Goal: Task Accomplishment & Management: Use online tool/utility

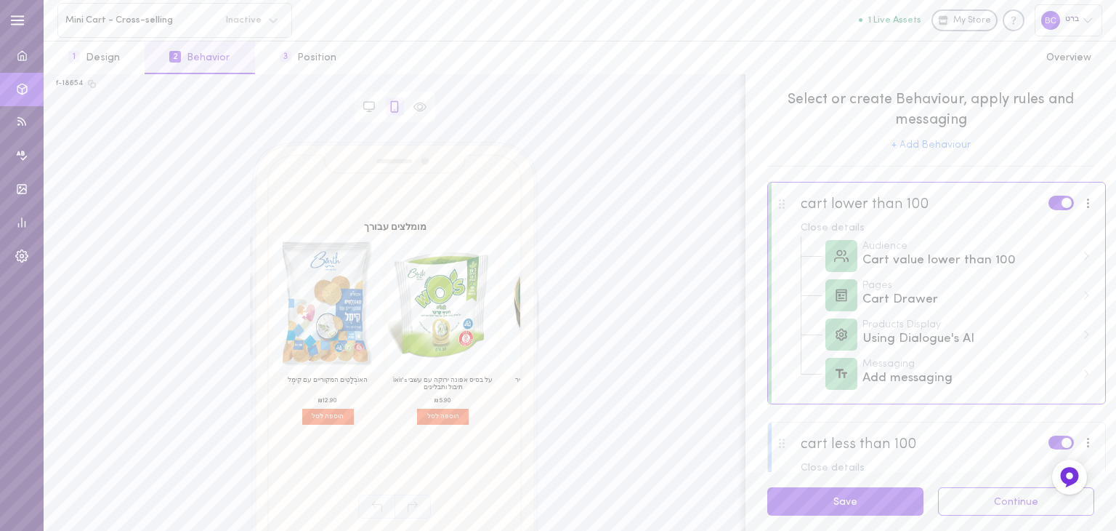
scroll to position [218, 0]
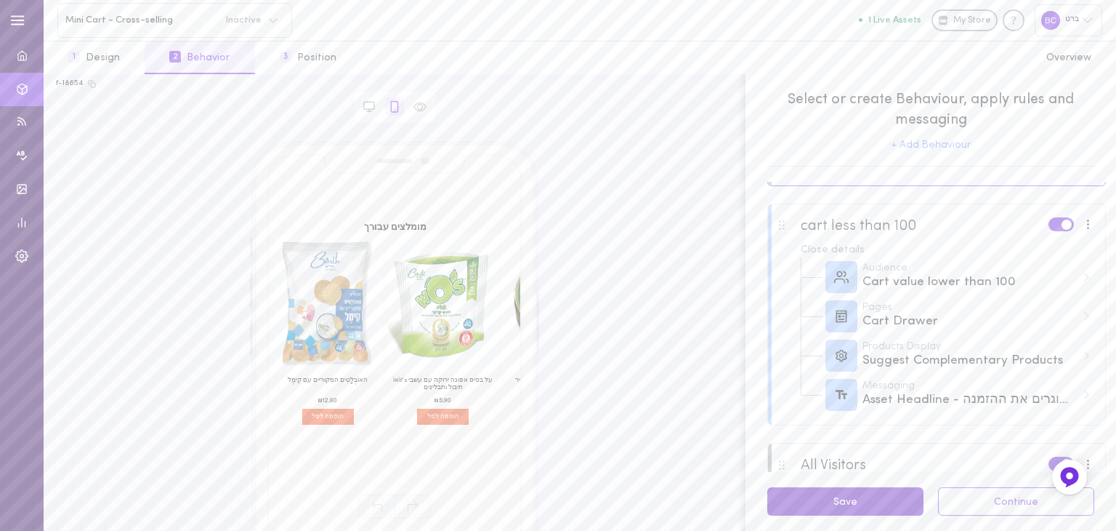
click at [880, 494] on button "Save" at bounding box center [846, 501] width 156 height 28
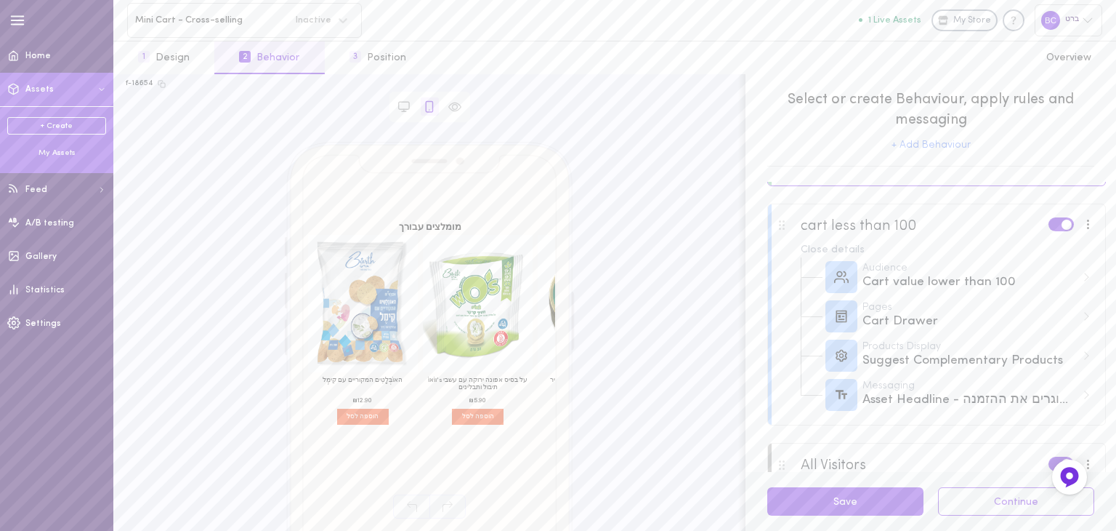
click at [60, 156] on div "My Assets" at bounding box center [56, 153] width 99 height 11
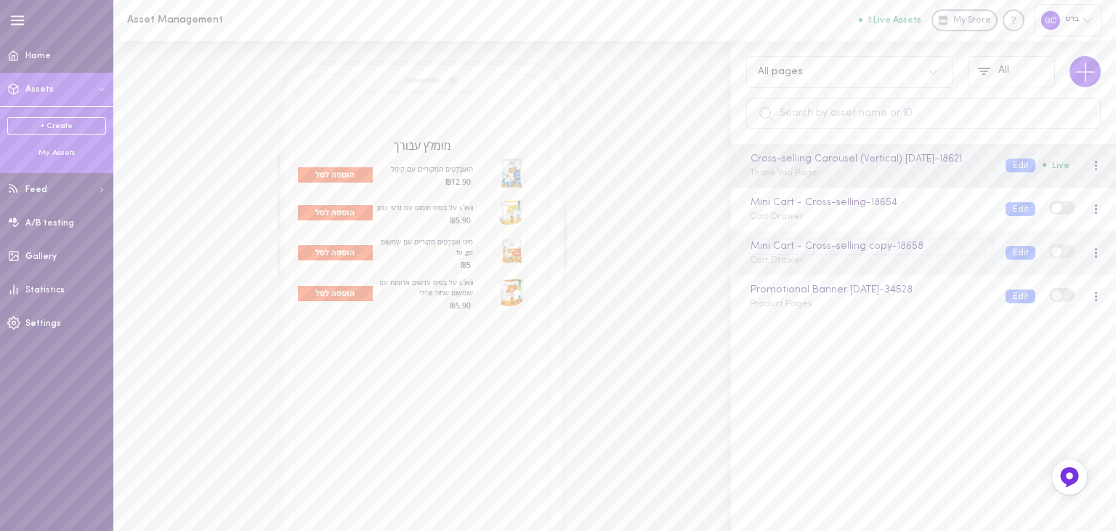
click at [887, 254] on div "Mini Cart - Cross-selling copy - 18658" at bounding box center [870, 246] width 244 height 16
click at [883, 267] on div "Mini Cart - Cross-selling copy Cart Drawer" at bounding box center [867, 252] width 256 height 28
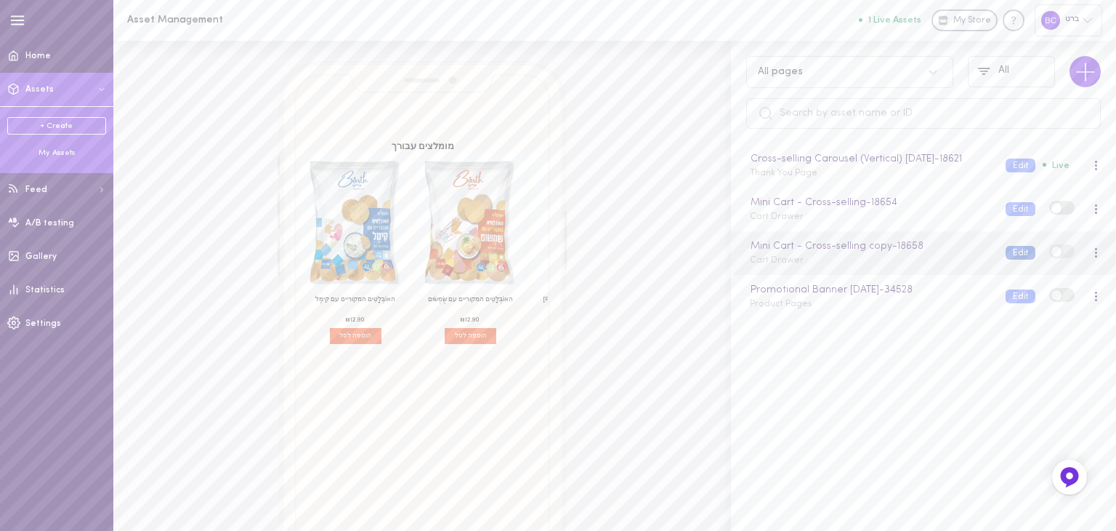
click at [1006, 259] on button "Edit" at bounding box center [1021, 253] width 30 height 14
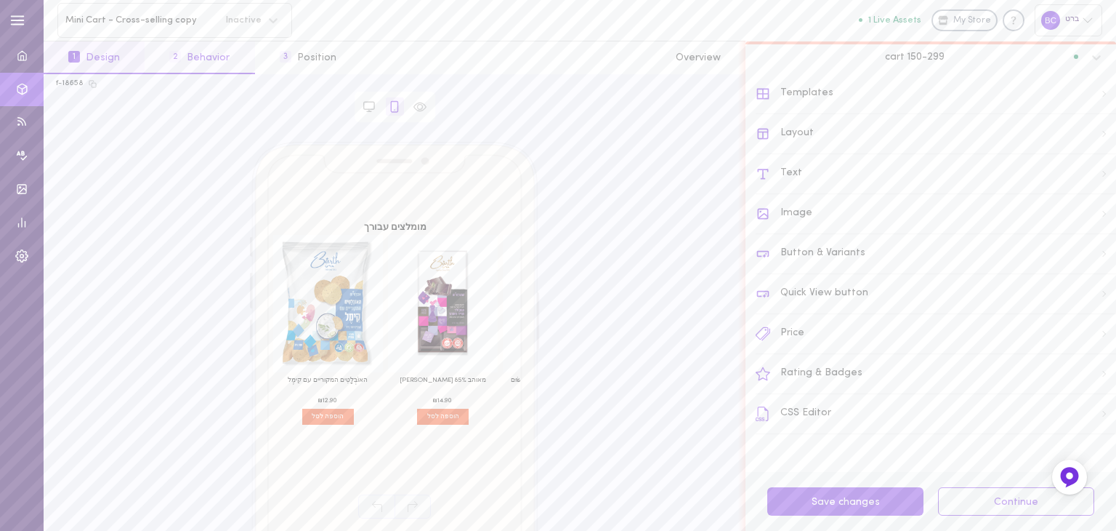
click at [214, 60] on button "2 Behavior" at bounding box center [200, 57] width 110 height 33
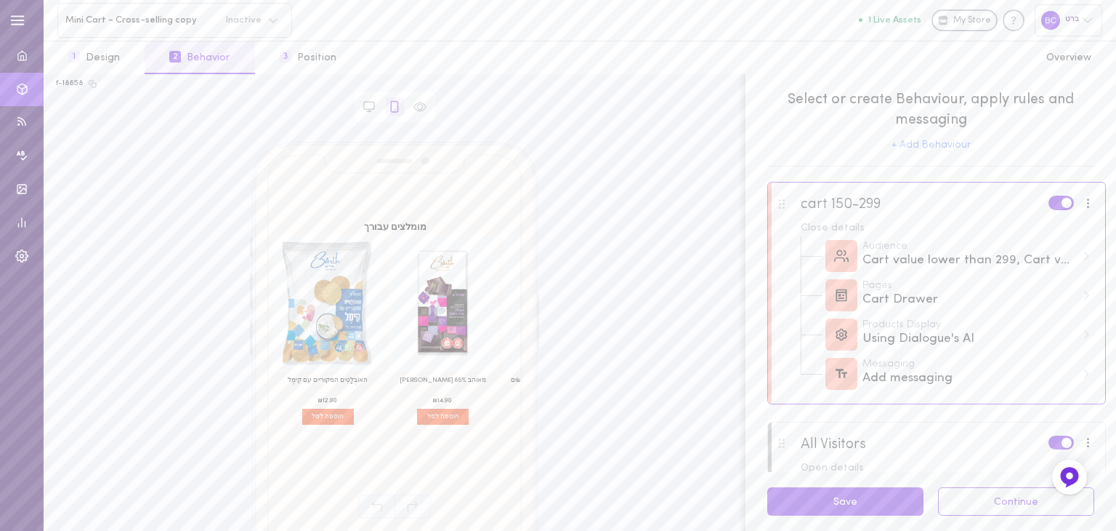
click at [1081, 381] on div "cart 150-299 Close details Audience Cart value lower than 299, Cart value highe…" at bounding box center [937, 293] width 339 height 222
click at [896, 383] on div "Add messaging" at bounding box center [970, 378] width 214 height 18
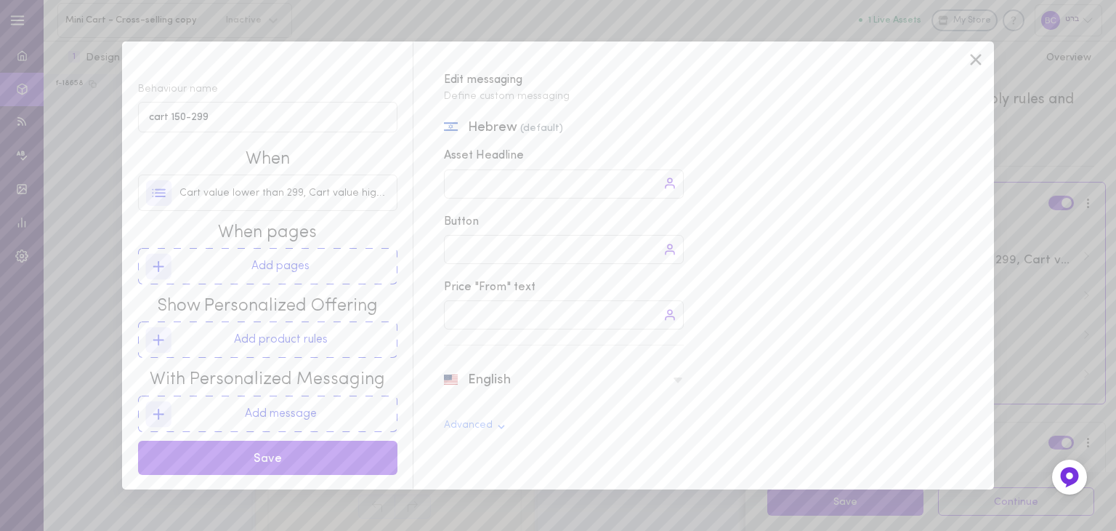
click at [548, 182] on div at bounding box center [564, 183] width 240 height 29
type input "עוד"
click at [670, 182] on icon at bounding box center [670, 183] width 13 height 13
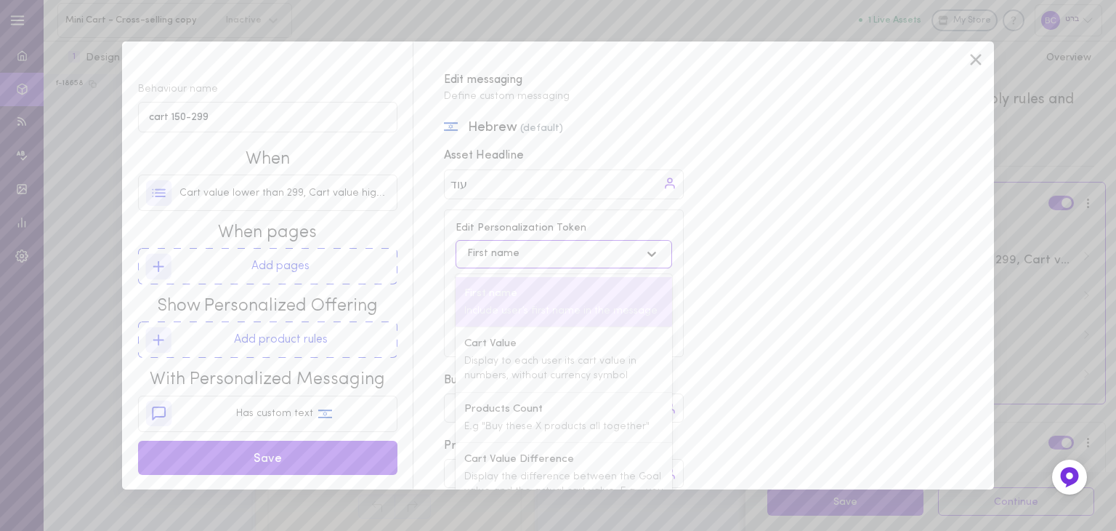
click at [653, 256] on icon at bounding box center [652, 253] width 15 height 15
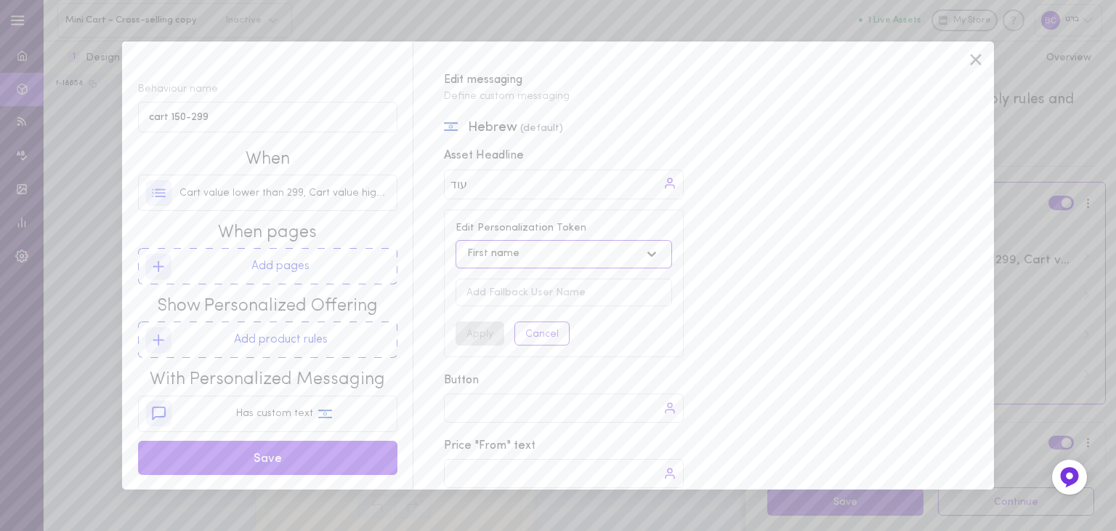
click at [654, 252] on icon at bounding box center [652, 253] width 15 height 15
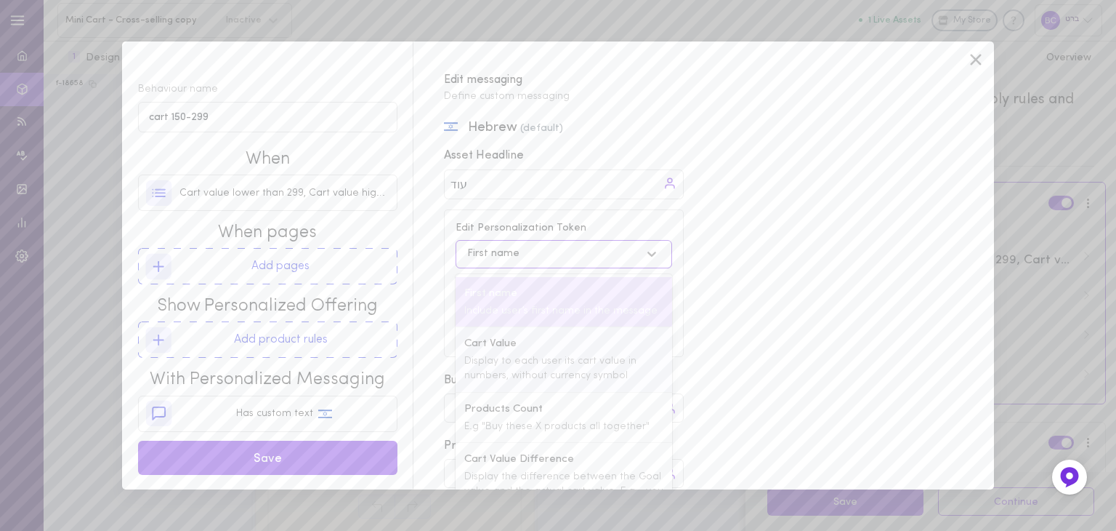
scroll to position [125, 0]
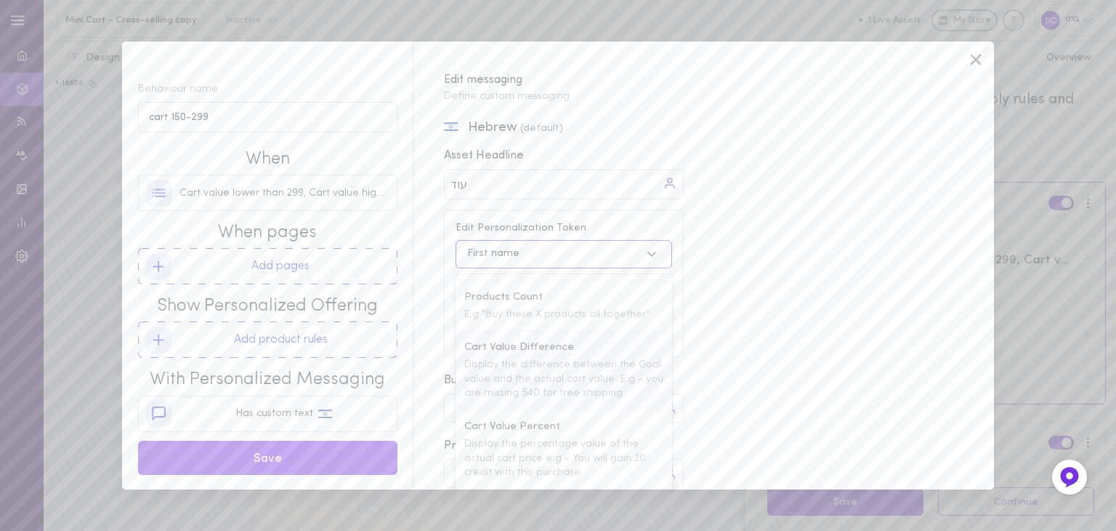
click at [535, 359] on span "Display the difference between the Goal value and the actual cart value. E.g - …" at bounding box center [563, 378] width 199 height 39
click at [498, 290] on input "The price you want" at bounding box center [564, 292] width 217 height 28
type input "299"
click at [480, 326] on button "Apply" at bounding box center [480, 333] width 49 height 24
click at [584, 188] on div "עוד עוד Cart Value Diff" at bounding box center [564, 185] width 240 height 33
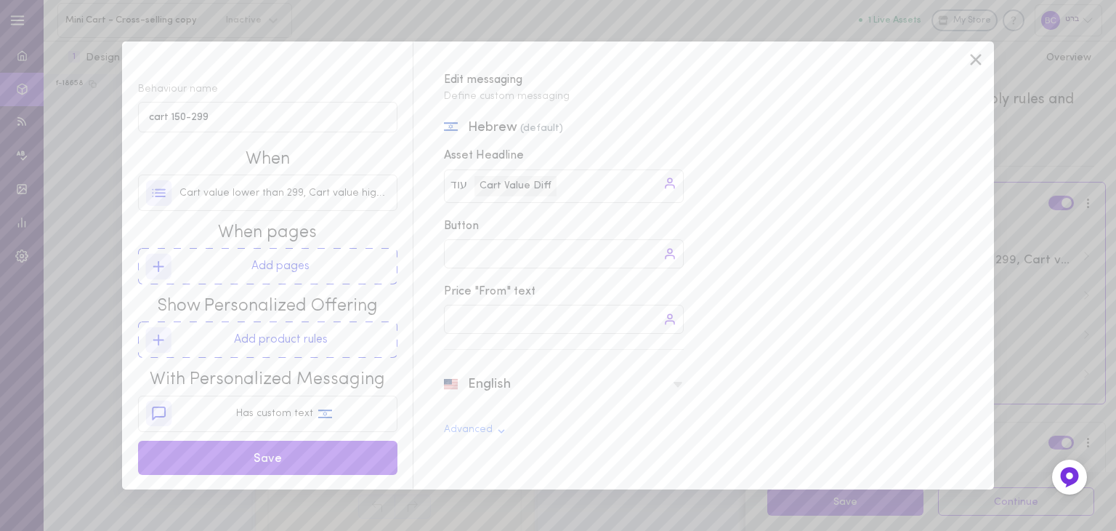
type input "ך"
paste input "🎉"
type input "למשלוח חינם🎉"
click at [679, 386] on icon at bounding box center [678, 385] width 12 height 12
click at [472, 283] on div at bounding box center [564, 280] width 240 height 29
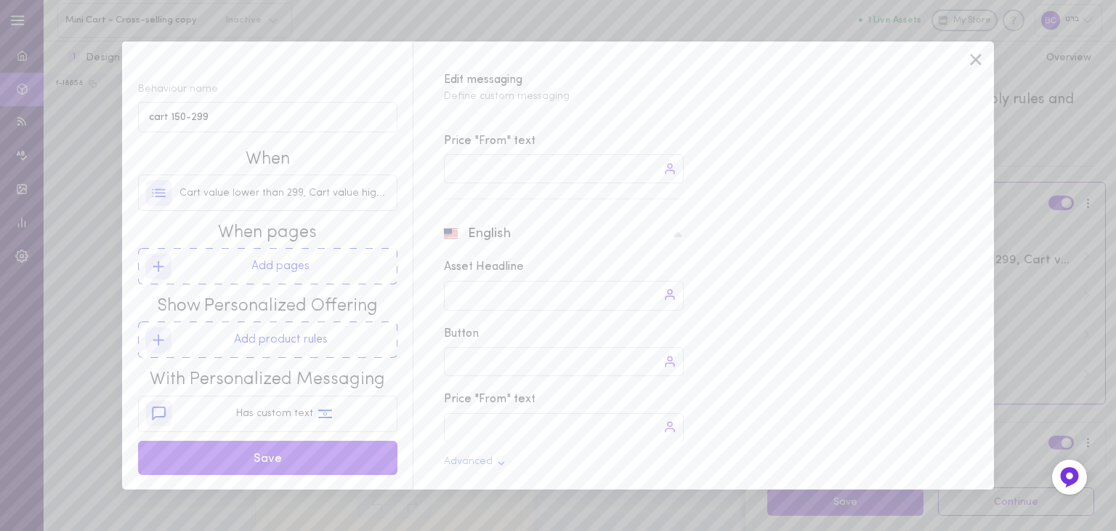
scroll to position [151, 0]
type input "You're only"
click at [658, 290] on div "You're only You're only" at bounding box center [564, 295] width 240 height 30
click at [672, 294] on icon at bounding box center [670, 293] width 13 height 13
click at [651, 369] on icon at bounding box center [652, 365] width 15 height 15
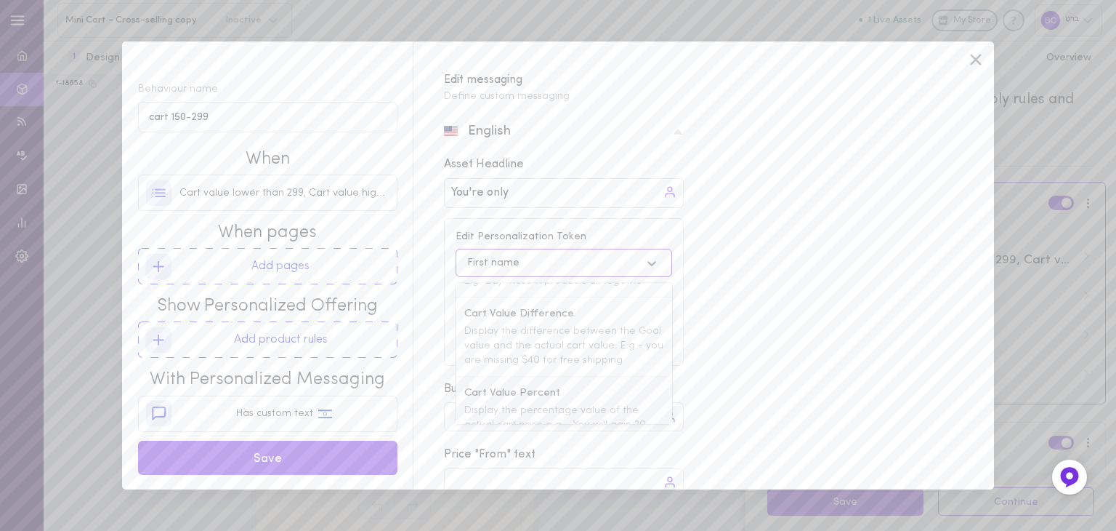
scroll to position [130, 0]
click at [533, 374] on span "Display the difference between the Goal value and the actual cart value. E.g - …" at bounding box center [563, 369] width 199 height 39
click at [515, 305] on input "The price you want" at bounding box center [564, 301] width 217 height 28
type input "299"
click at [504, 334] on div "Apply Cancel" at bounding box center [564, 342] width 217 height 24
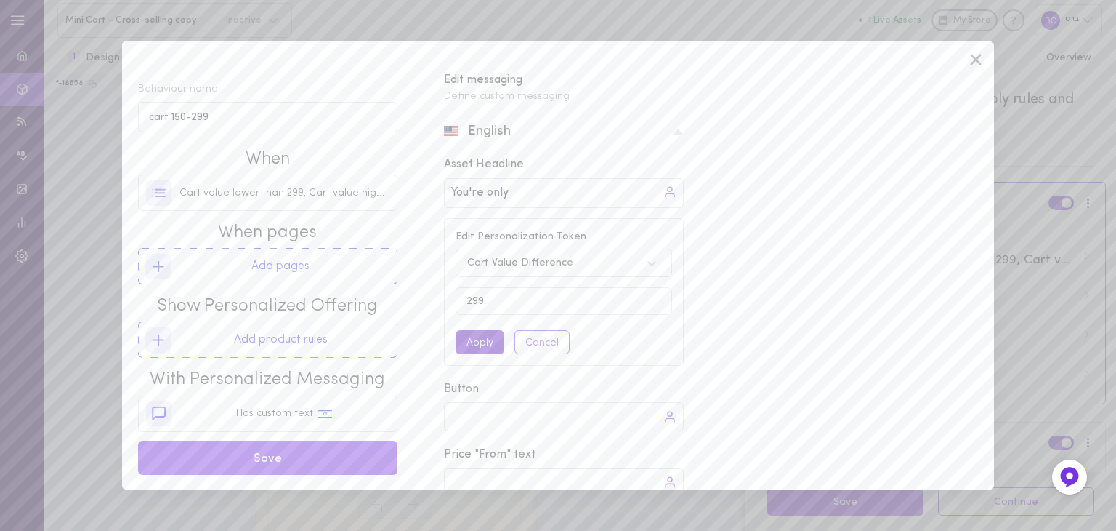
click at [488, 347] on button "Apply" at bounding box center [480, 342] width 49 height 24
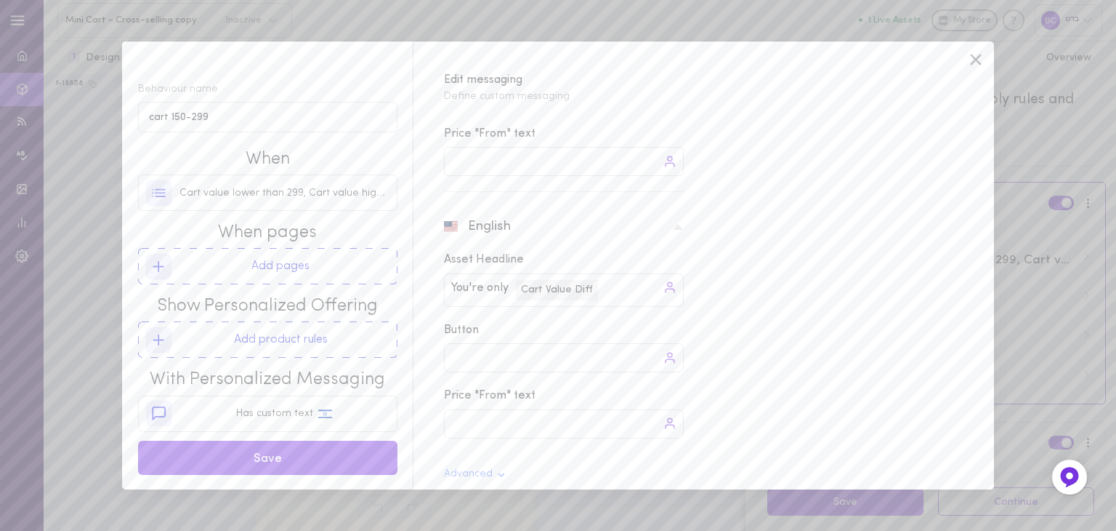
scroll to position [170, 0]
click at [629, 265] on div "You're only You're only Cart Value Diff" at bounding box center [564, 278] width 240 height 33
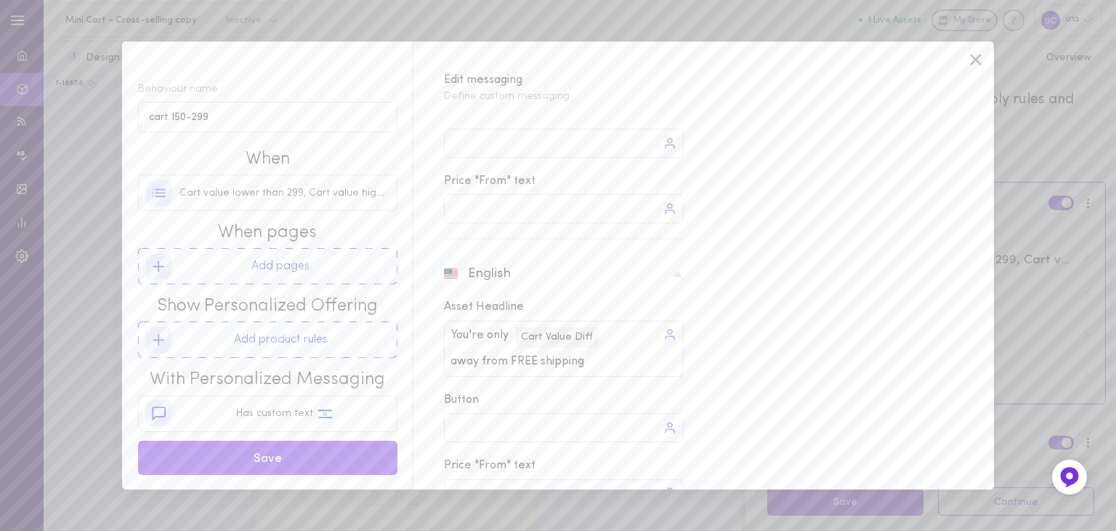
scroll to position [0, 0]
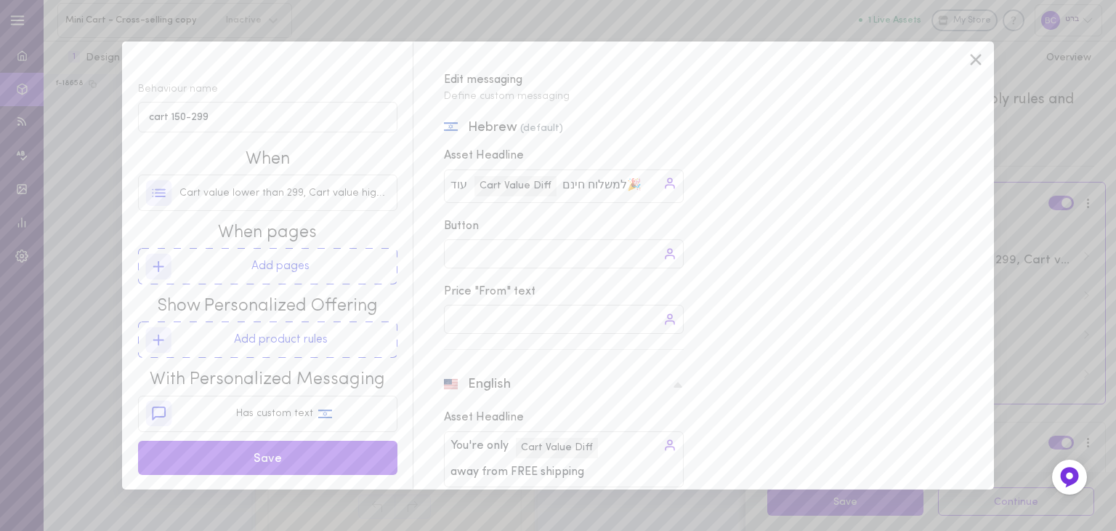
drag, startPoint x: 637, startPoint y: 187, endPoint x: 622, endPoint y: 184, distance: 14.8
click at [622, 184] on input "למשלוח חינם🎉" at bounding box center [606, 184] width 86 height 17
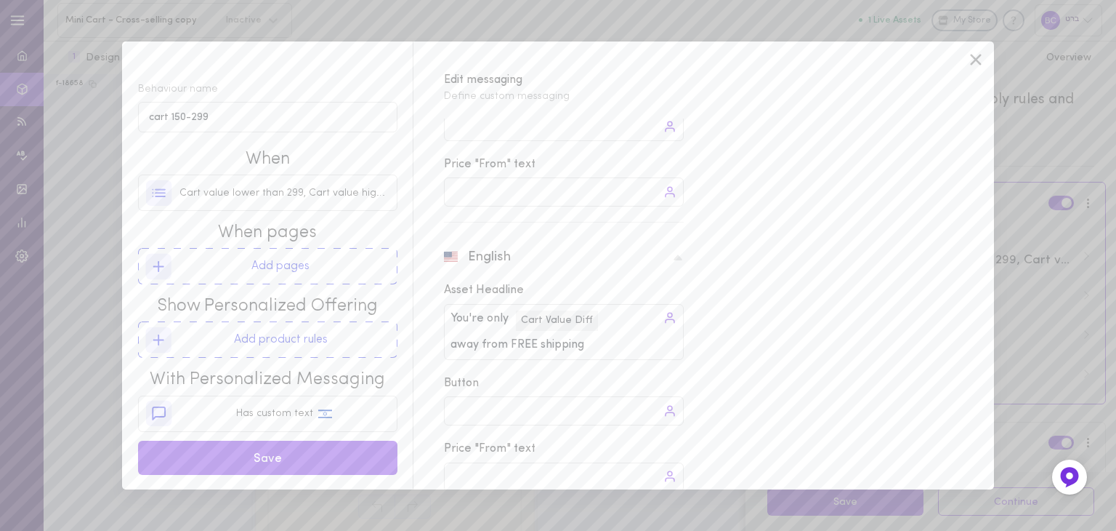
scroll to position [192, 0]
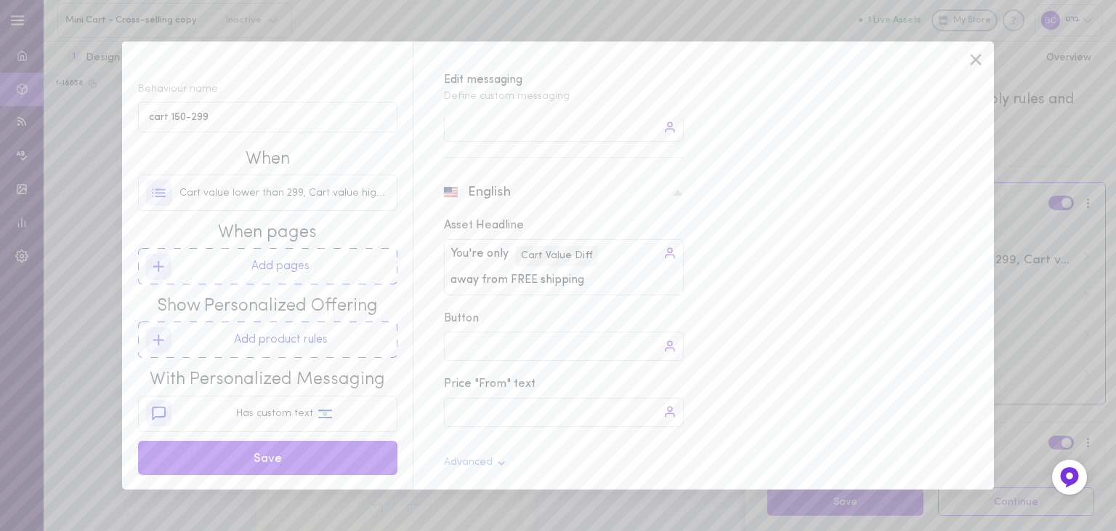
click at [598, 276] on div "You're only You're only Cart Value Diff away from FREE shipping away from FREE …" at bounding box center [564, 267] width 240 height 56
click at [583, 281] on input "away from FREE shipping" at bounding box center [521, 280] width 141 height 17
click at [587, 281] on input "away from FREE shipping" at bounding box center [521, 280] width 141 height 17
paste input "🎉"
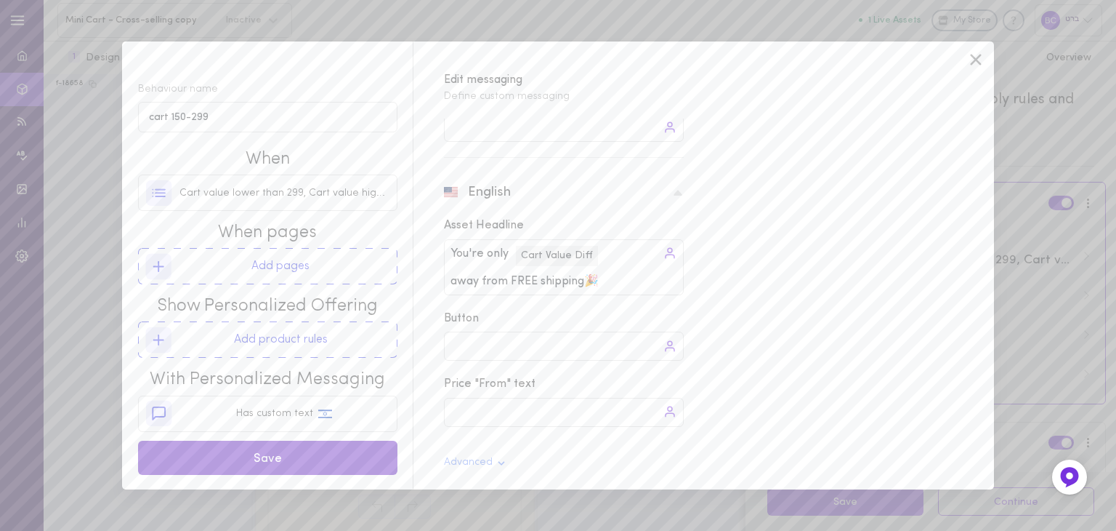
type input "away from FREE shipping🎉"
click at [348, 457] on button "Save" at bounding box center [267, 457] width 259 height 34
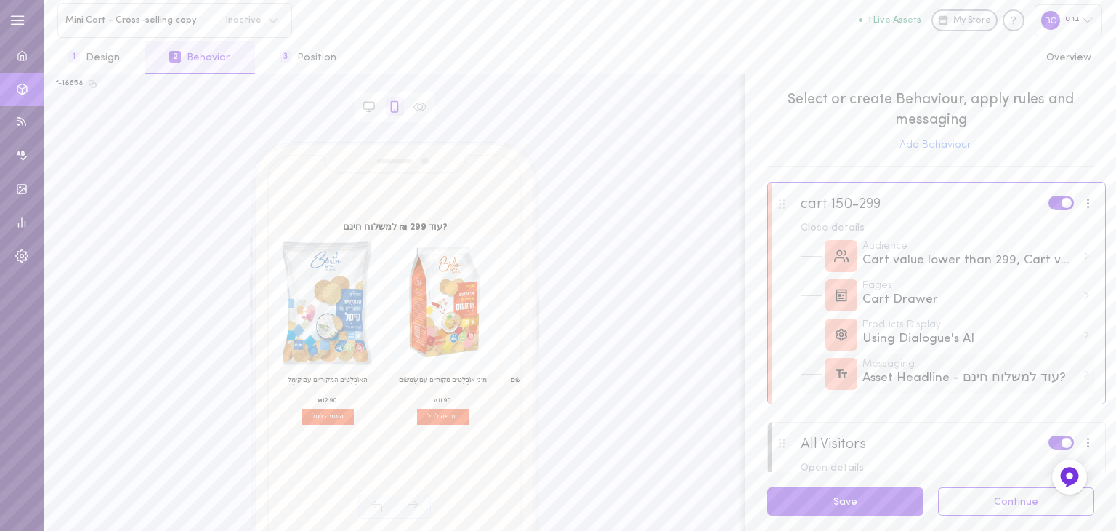
click at [1000, 384] on div "Asset Headline - עוד למשלוח חינם?" at bounding box center [970, 378] width 214 height 18
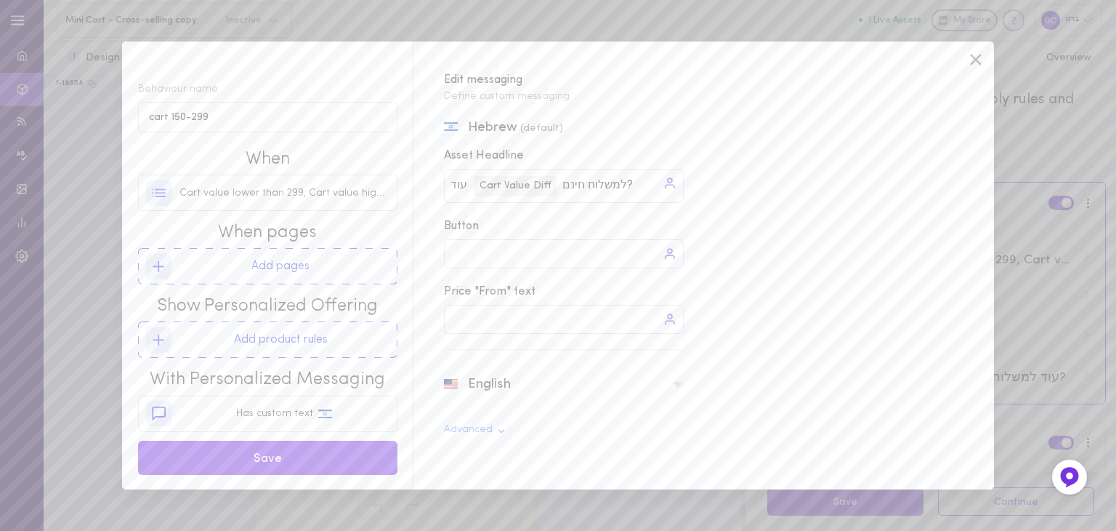
click at [675, 379] on icon at bounding box center [678, 385] width 12 height 12
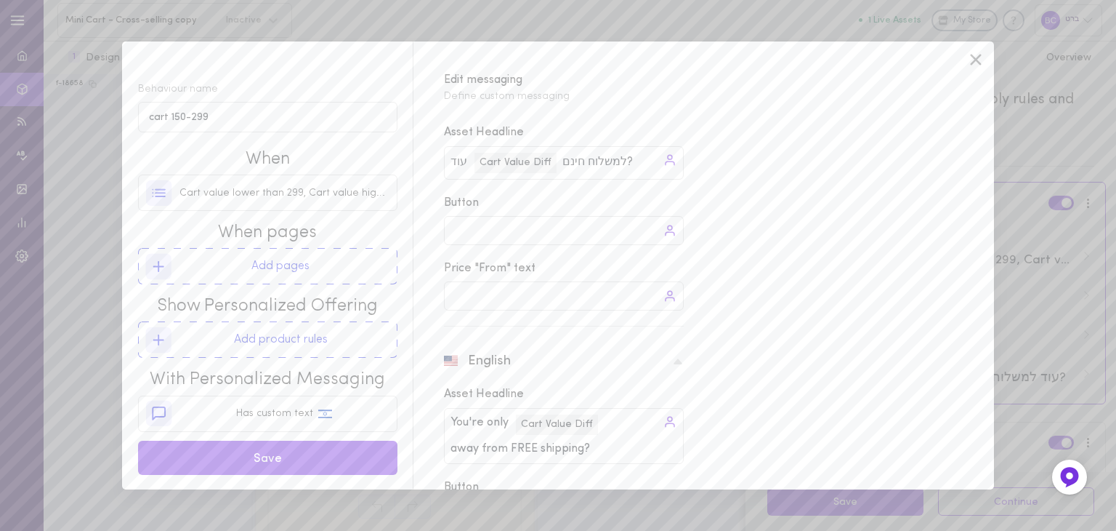
scroll to position [0, 0]
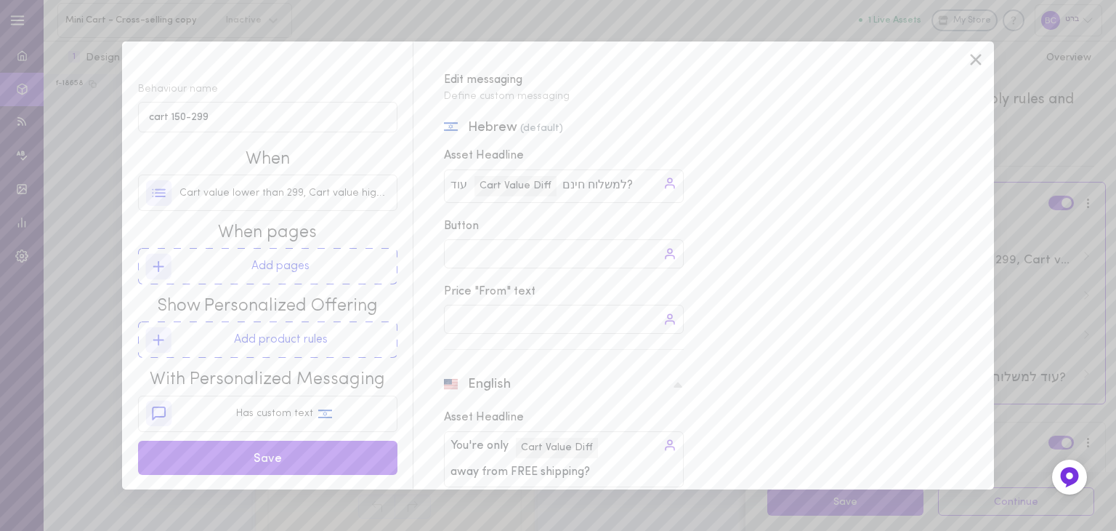
click at [640, 181] on div "עוד עוד Cart Value Diff למשלוח חינם? למשלוח חינם?" at bounding box center [564, 185] width 240 height 33
click at [632, 182] on input "למשלוח חינם?" at bounding box center [602, 184] width 78 height 17
paste input "🎉"
type input "למשלוח חינם🎉"
click at [606, 470] on div "You're only You're only Cart Value Diff away from FREE shipping? away from FREE…" at bounding box center [564, 459] width 240 height 56
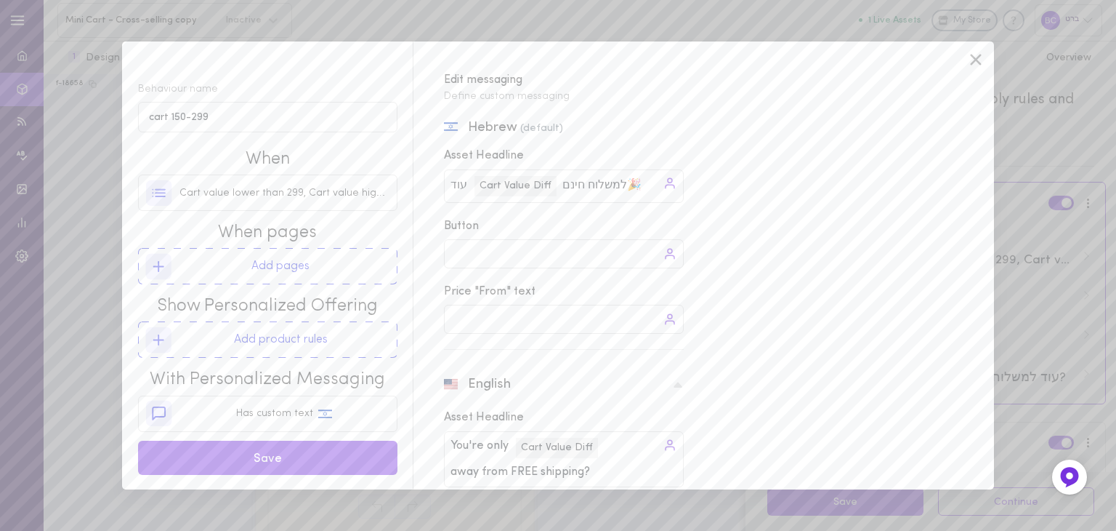
click at [597, 472] on input "away from FREE shipping?" at bounding box center [524, 472] width 147 height 17
paste input "🎉"
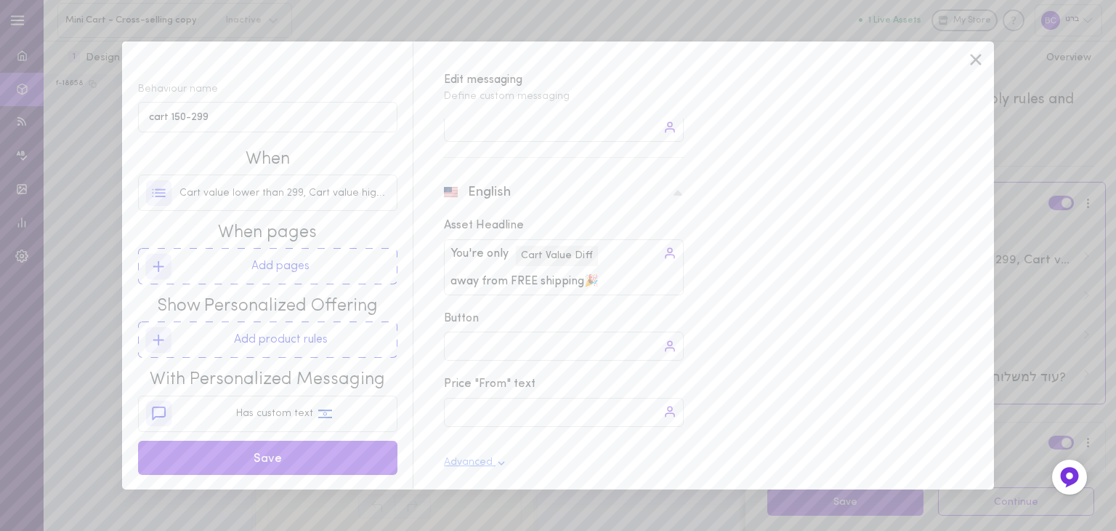
type input "away from FREE shipping🎉"
click at [497, 460] on icon at bounding box center [502, 463] width 12 height 12
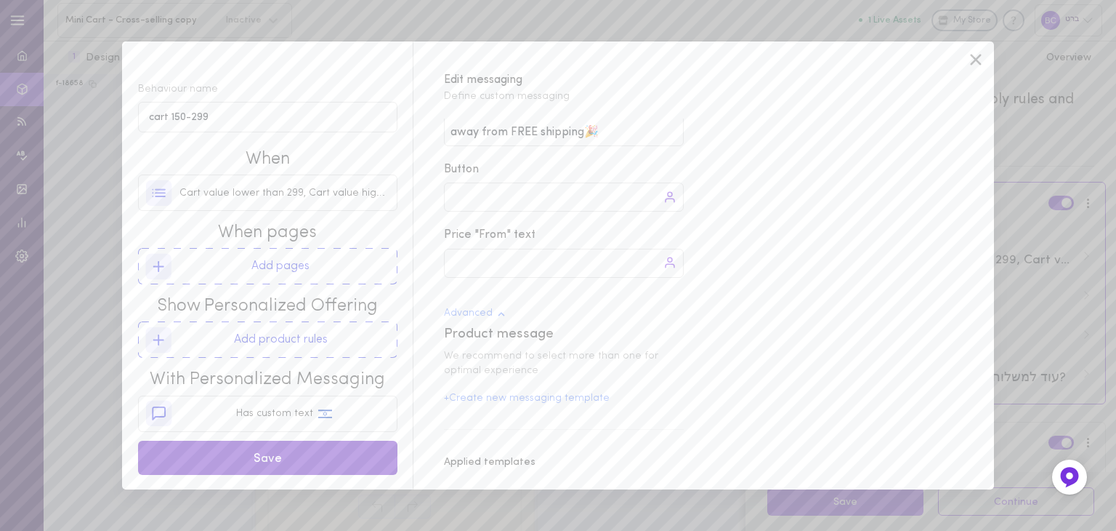
click at [274, 460] on button "Save" at bounding box center [267, 457] width 259 height 34
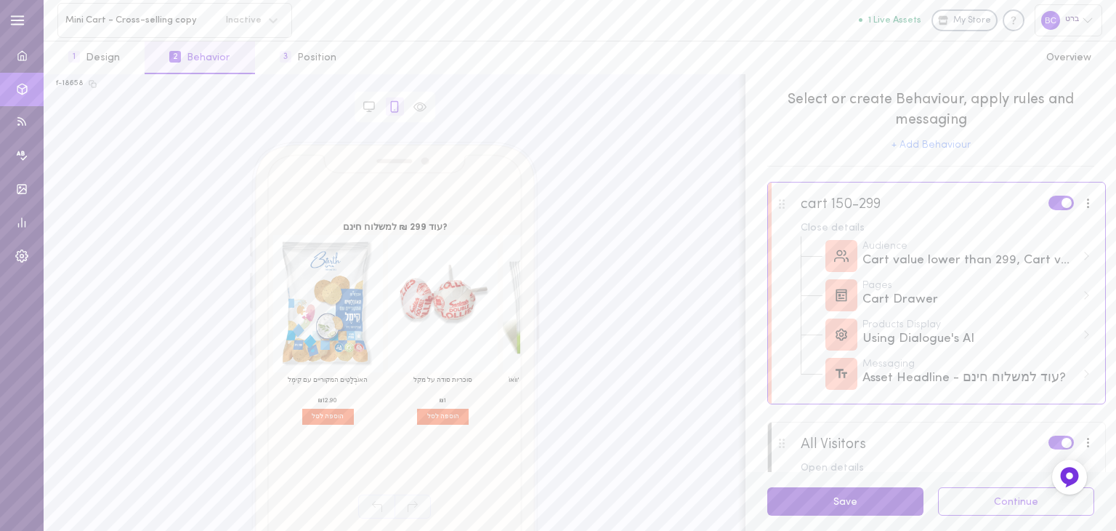
click at [830, 502] on button "Save" at bounding box center [846, 501] width 156 height 28
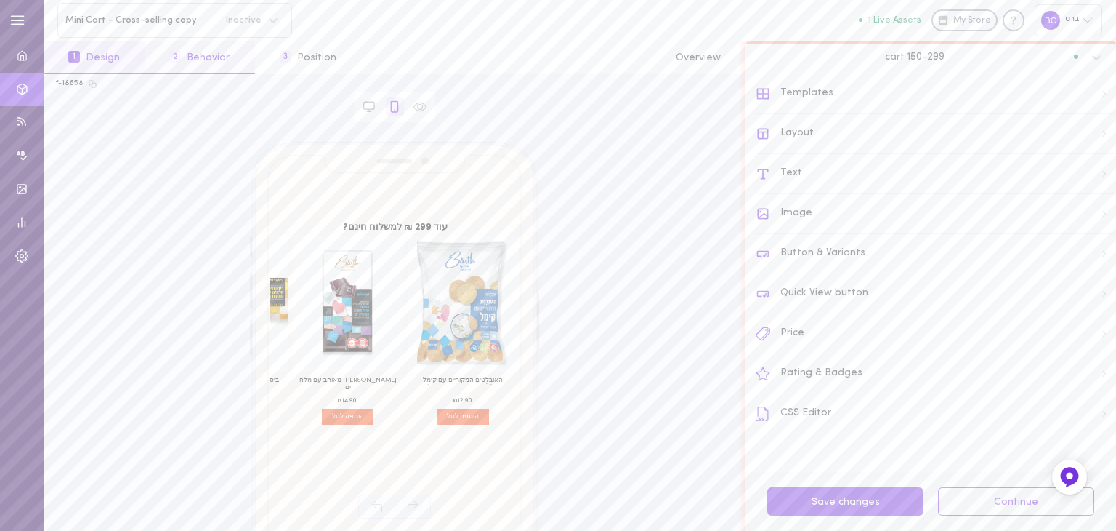
click at [197, 56] on button "2 Behavior" at bounding box center [200, 57] width 110 height 33
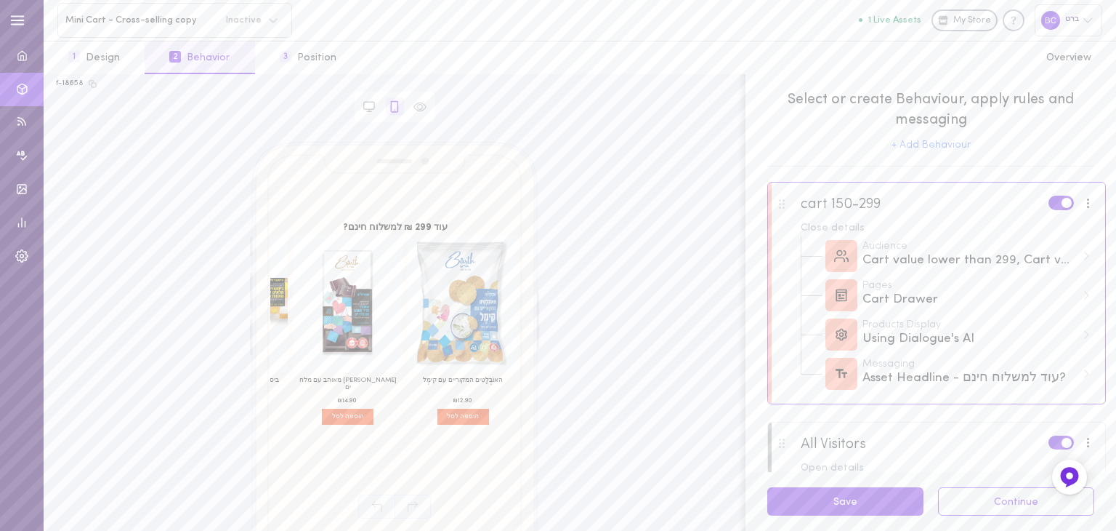
click at [1079, 205] on div at bounding box center [1088, 203] width 19 height 16
click at [1047, 228] on div "Edit rules & messages" at bounding box center [1015, 239] width 129 height 42
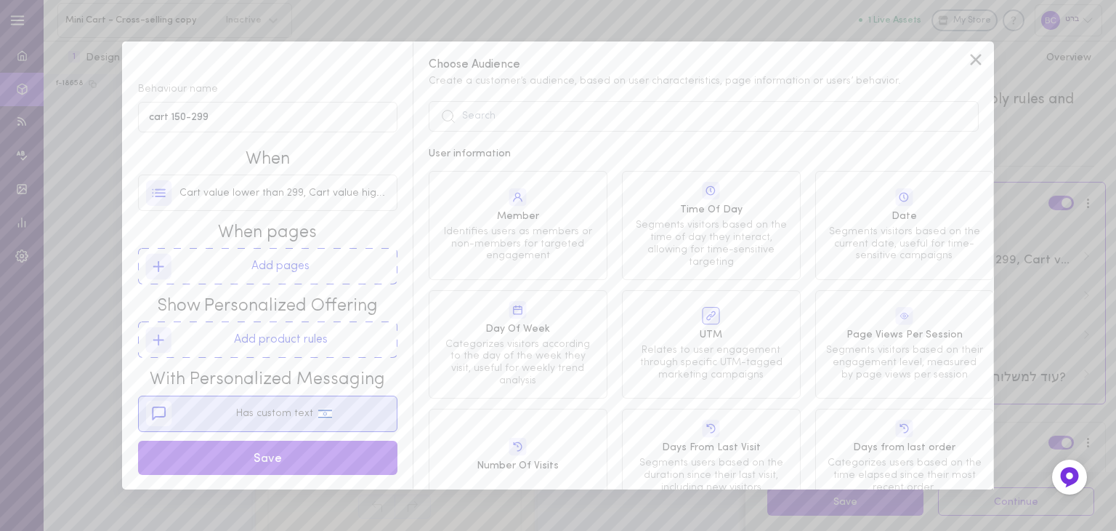
click at [232, 419] on div "Has custom text" at bounding box center [268, 413] width 244 height 35
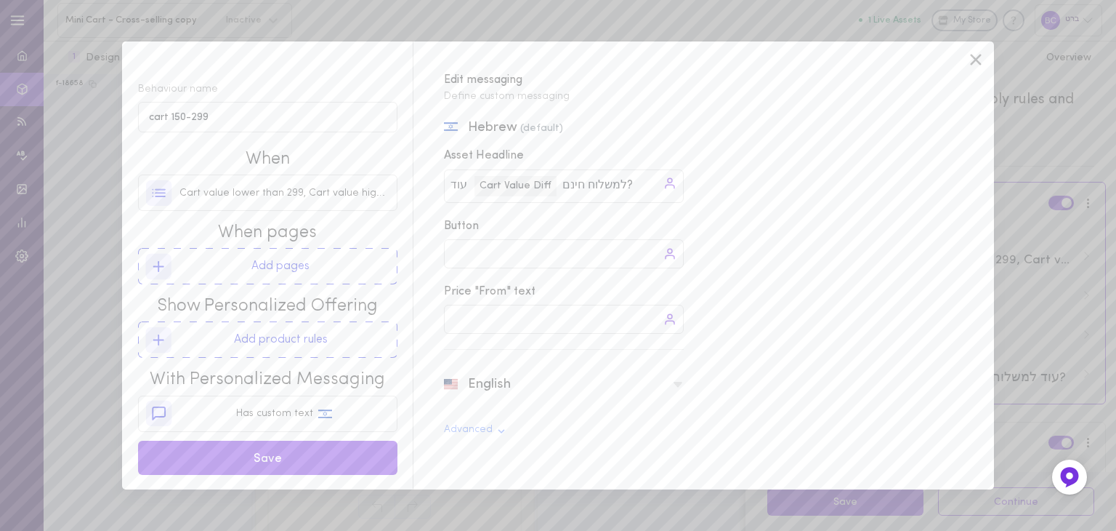
click at [624, 181] on input "למשלוח חינם?" at bounding box center [602, 184] width 78 height 17
type input "למשלוח חינם🎉"
click at [677, 382] on icon at bounding box center [678, 384] width 9 height 5
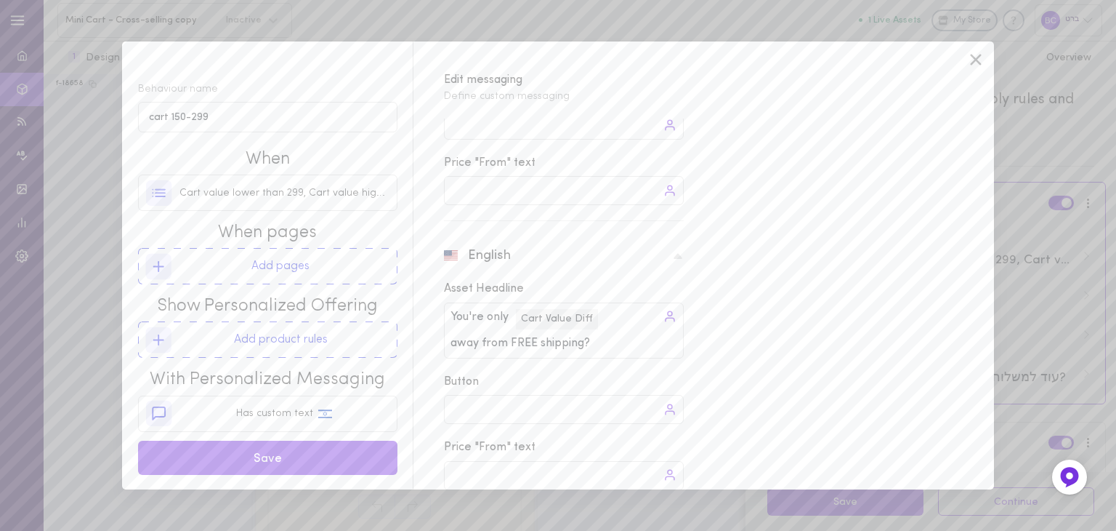
scroll to position [173, 0]
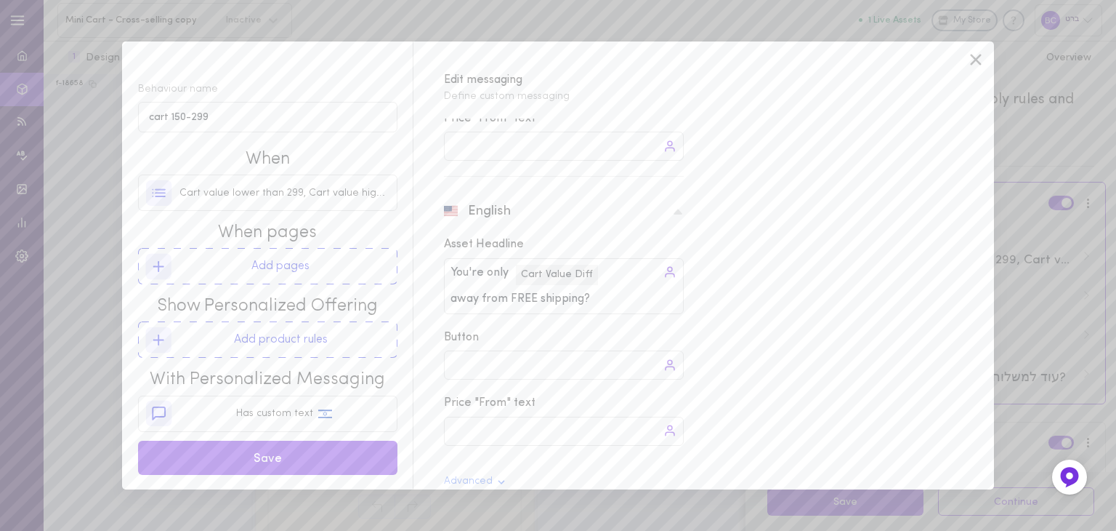
click at [590, 300] on input "away from FREE shipping?" at bounding box center [524, 299] width 147 height 17
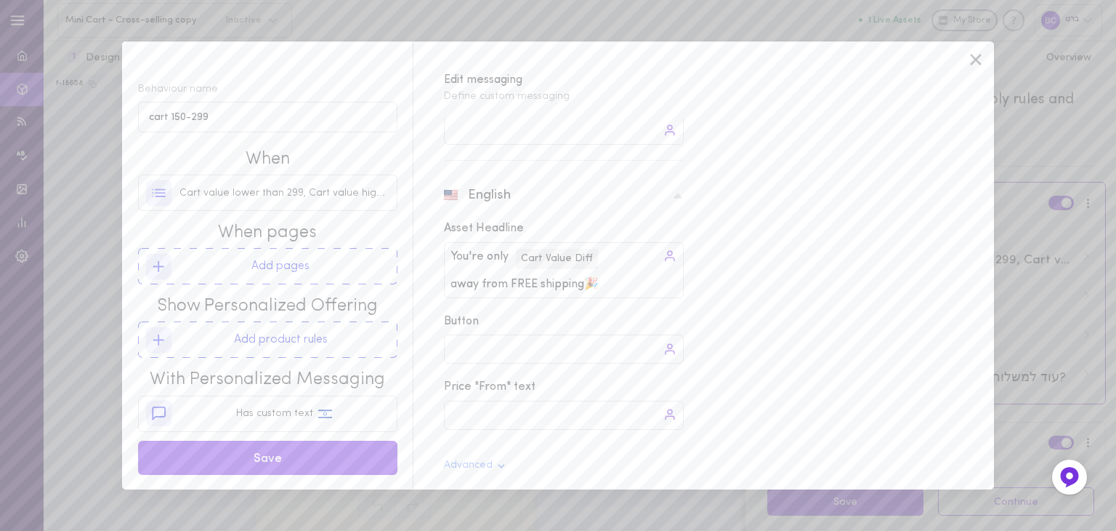
scroll to position [192, 0]
type input "away from FREE shipping🎉"
click at [267, 451] on button "Save" at bounding box center [267, 457] width 259 height 34
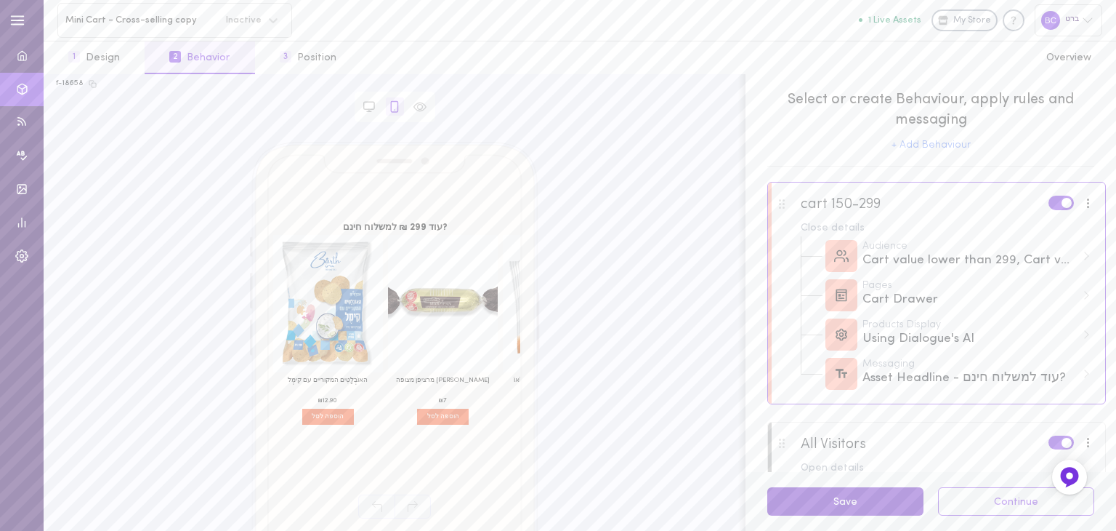
click at [872, 504] on button "Save" at bounding box center [846, 501] width 156 height 28
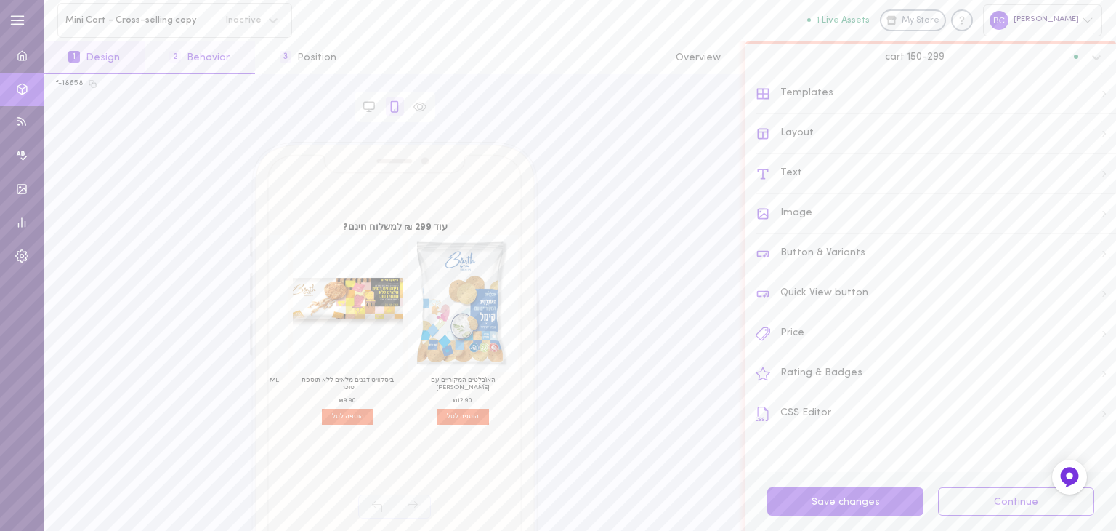
click at [208, 50] on button "2 Behavior" at bounding box center [200, 57] width 110 height 33
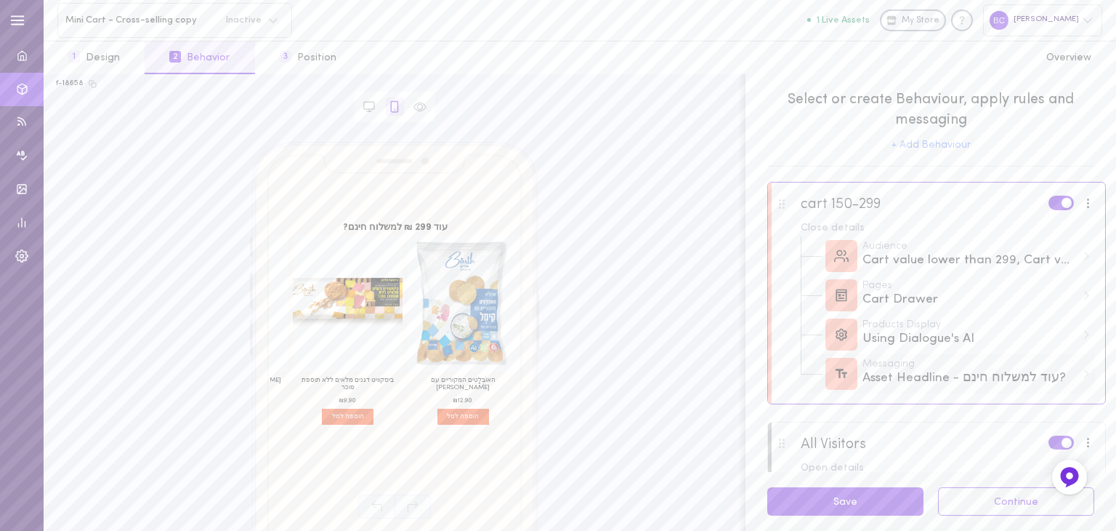
click at [1016, 385] on div "Asset Headline - עוד למשלוח חינם?" at bounding box center [970, 378] width 214 height 18
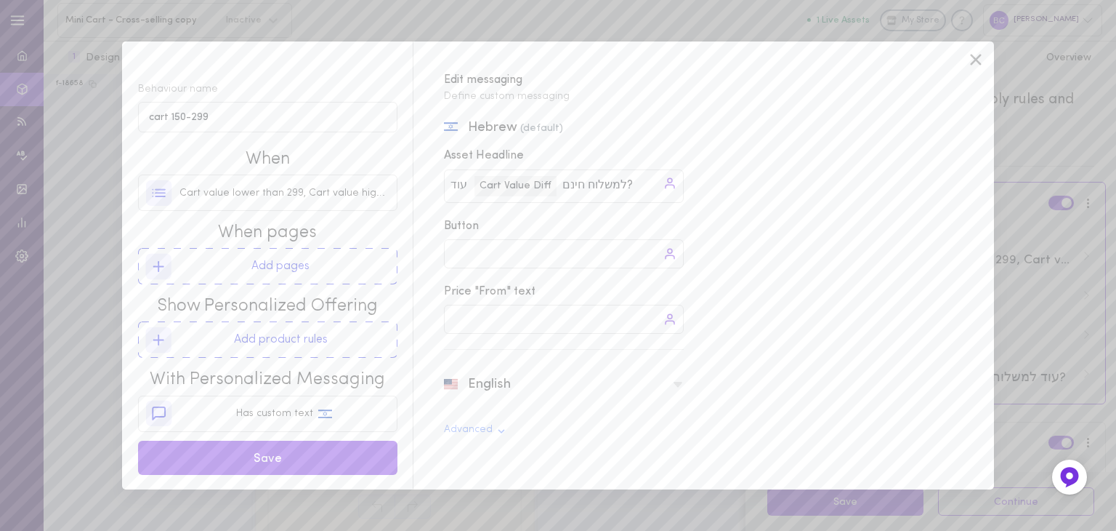
click at [974, 50] on icon at bounding box center [976, 60] width 22 height 22
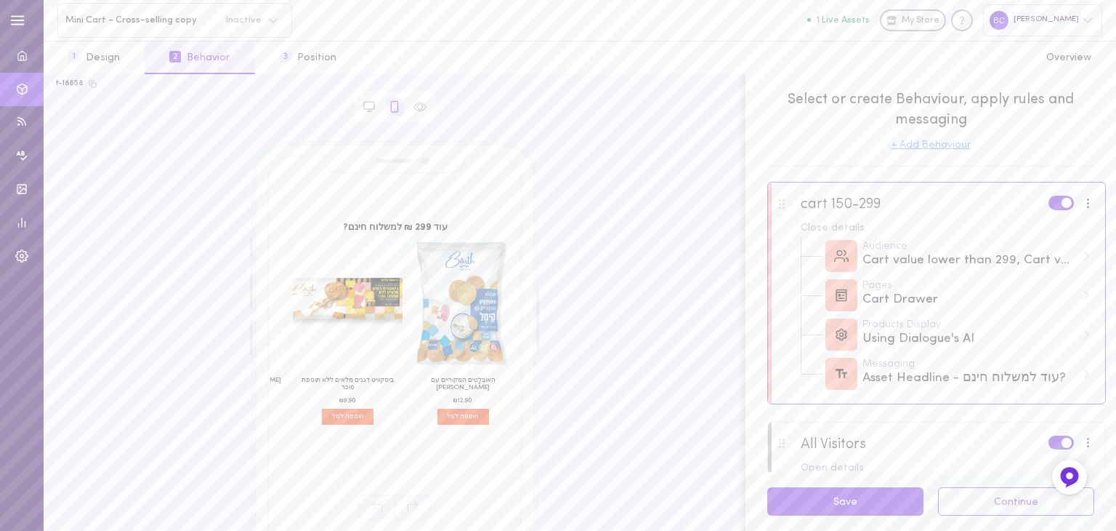
click at [920, 148] on button "+ Add Behaviour" at bounding box center [931, 145] width 79 height 10
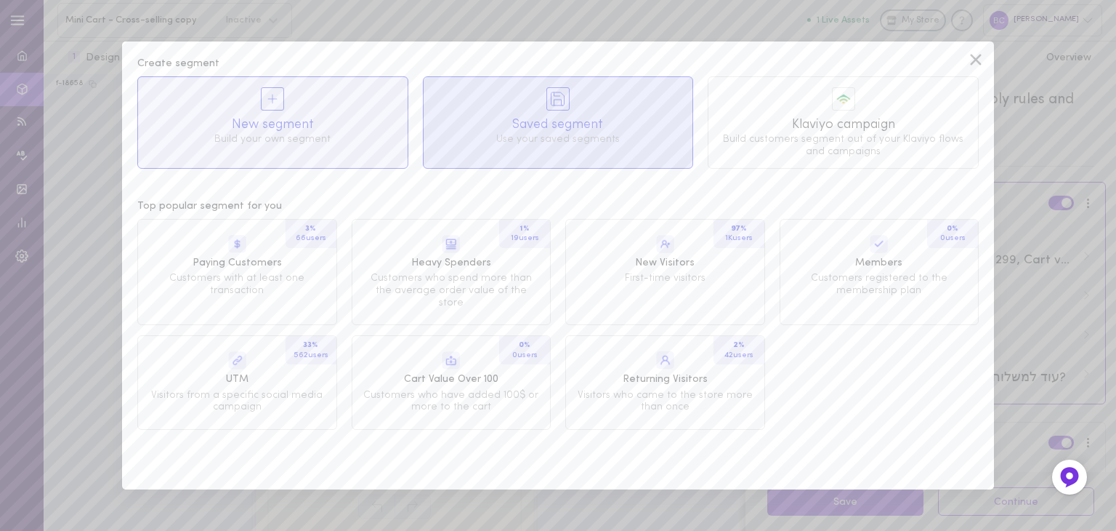
click at [532, 112] on div "Saved segment Use your saved segments" at bounding box center [559, 116] width 270 height 79
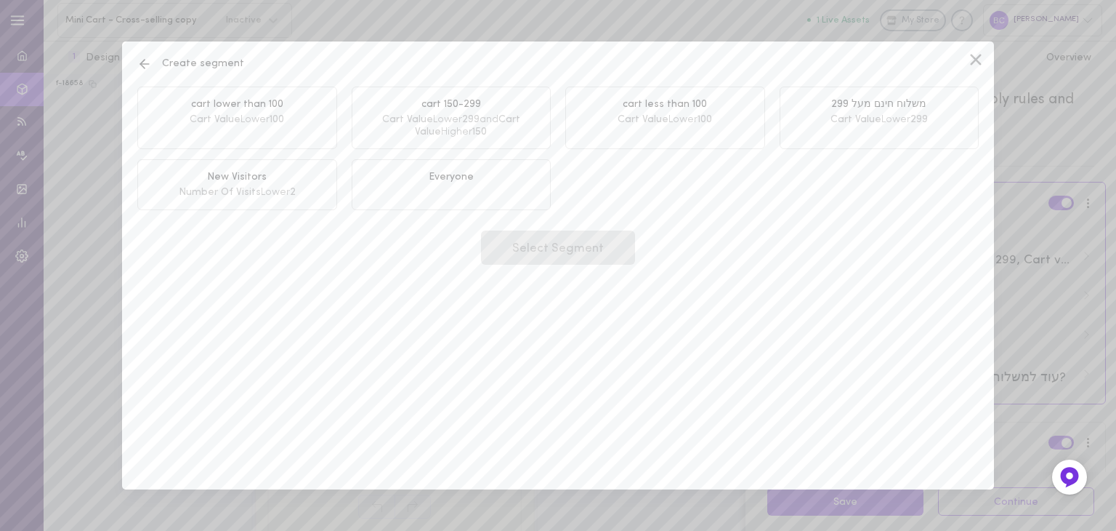
click at [468, 126] on span "Cart Value Lower 299 and Cart Value Higher 150" at bounding box center [452, 126] width 178 height 25
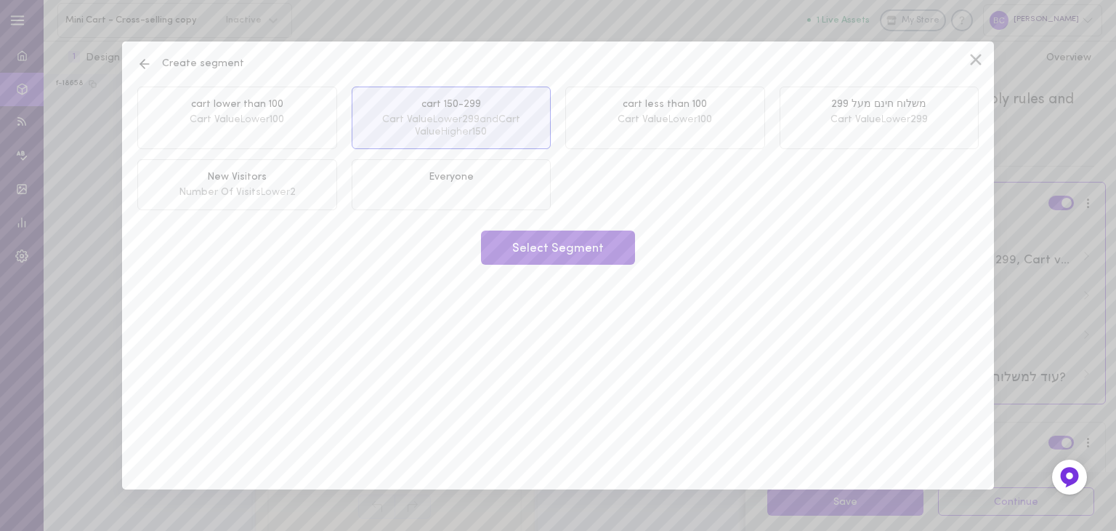
click at [568, 250] on button "Select Segment" at bounding box center [558, 247] width 154 height 34
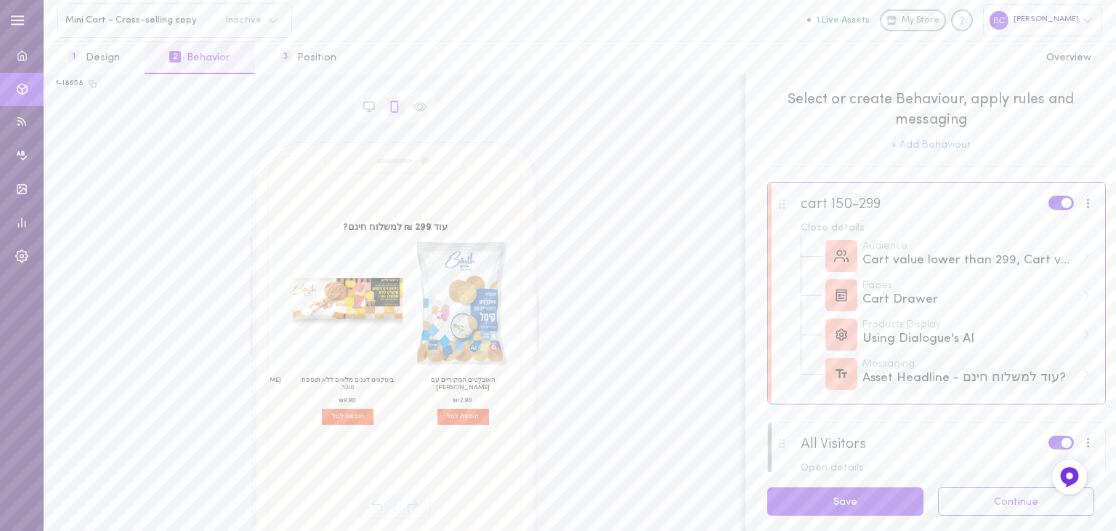
click at [1072, 379] on div "Messaging Asset Headline - עוד למשלוח חינם?" at bounding box center [977, 373] width 229 height 28
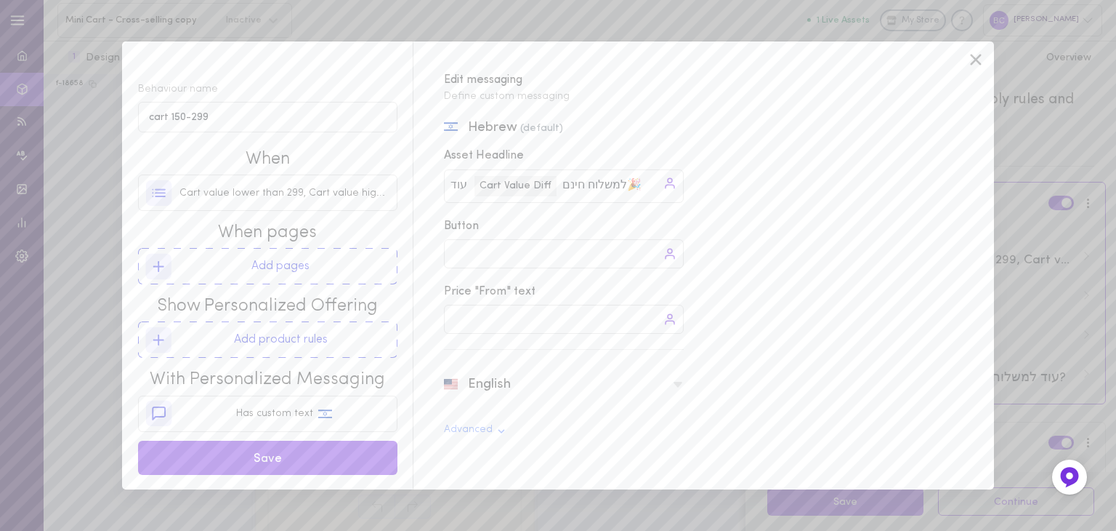
type input "למשלוח חינם🎉"
click at [677, 385] on icon at bounding box center [678, 384] width 9 height 5
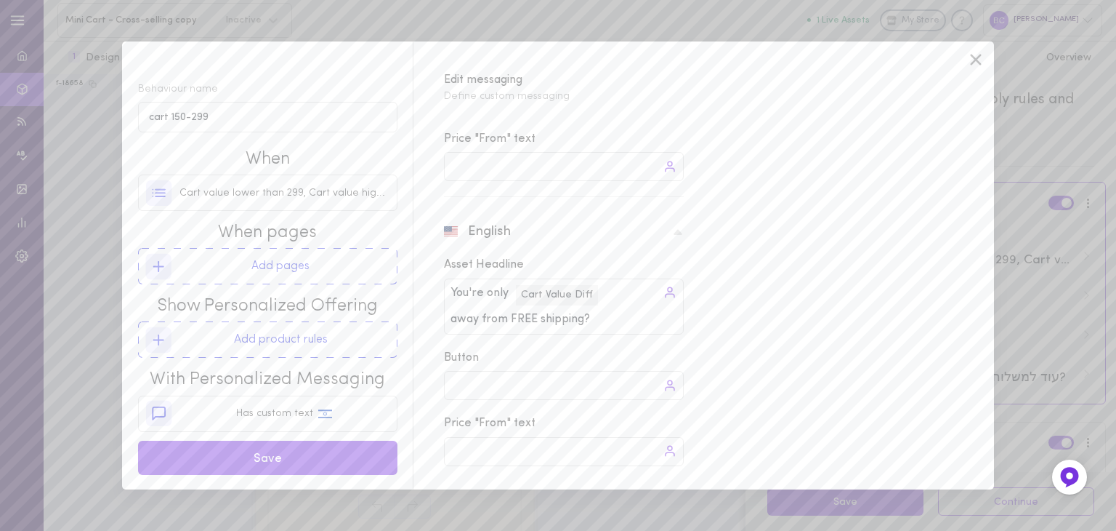
scroll to position [192, 0]
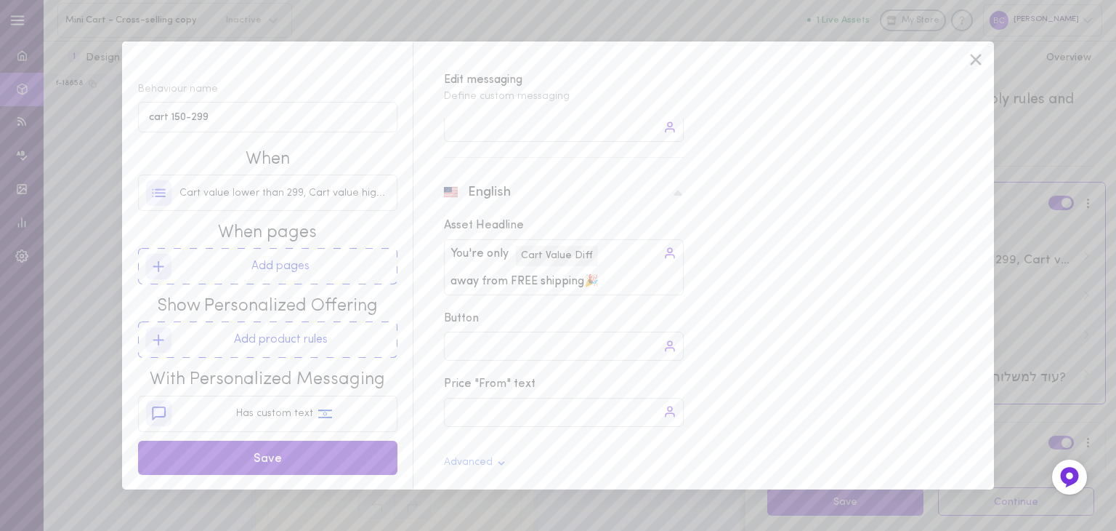
type input "away from FREE shipping🎉"
click at [331, 461] on button "Save" at bounding box center [267, 457] width 259 height 34
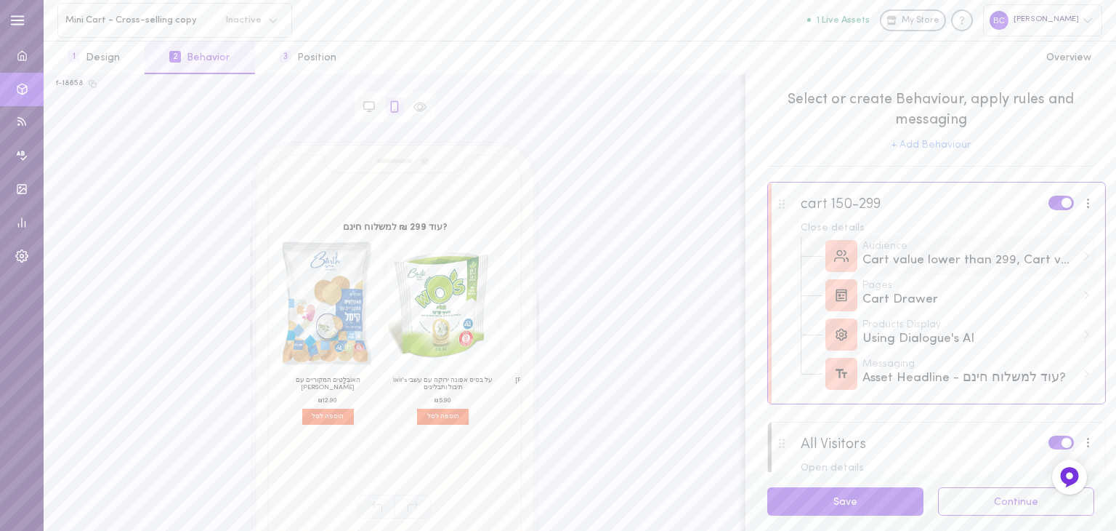
click at [1071, 262] on div "Audience Cart value lower than 299, Cart value higher than 150" at bounding box center [977, 255] width 229 height 28
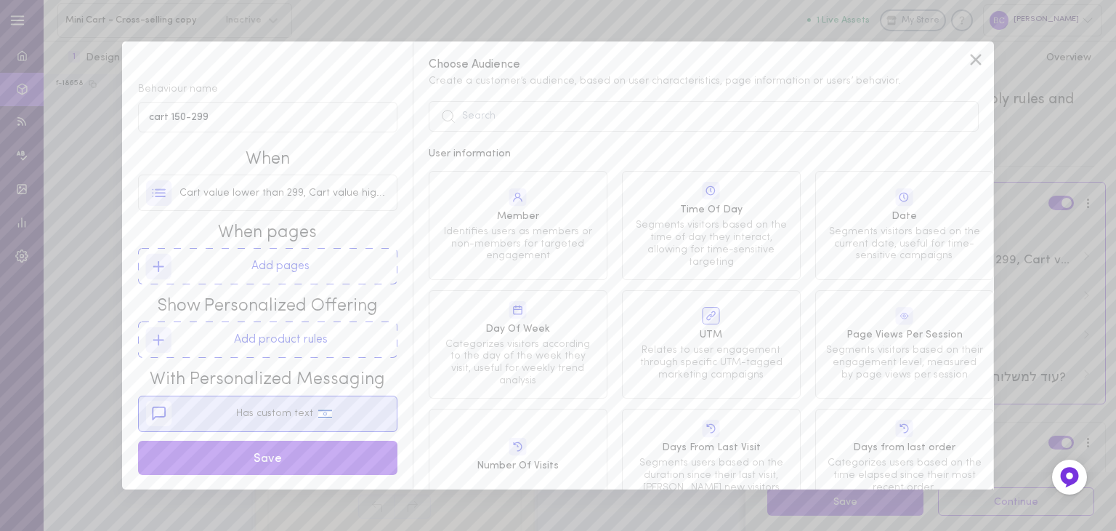
click at [286, 417] on span "Has custom text" at bounding box center [274, 413] width 77 height 11
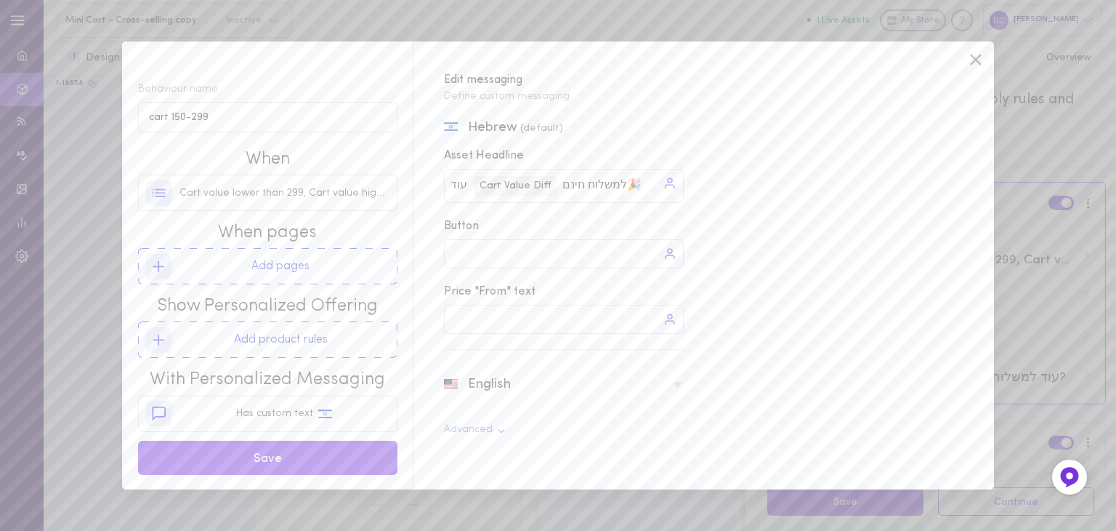
type input "למשלוח חינם🎉"
click at [679, 385] on icon at bounding box center [678, 384] width 9 height 5
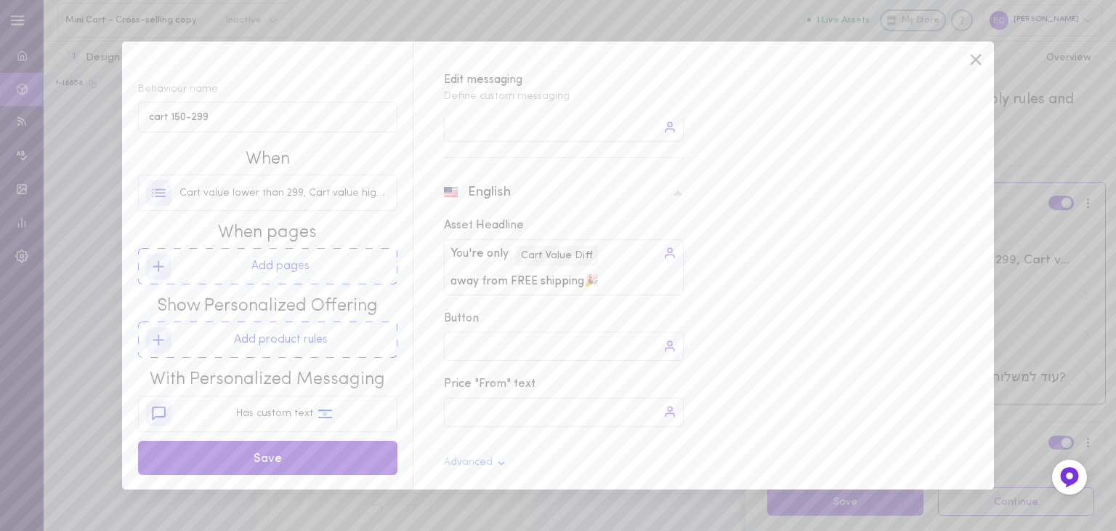
type input "away from FREE shipping🎉"
click at [278, 459] on button "Save" at bounding box center [267, 457] width 259 height 34
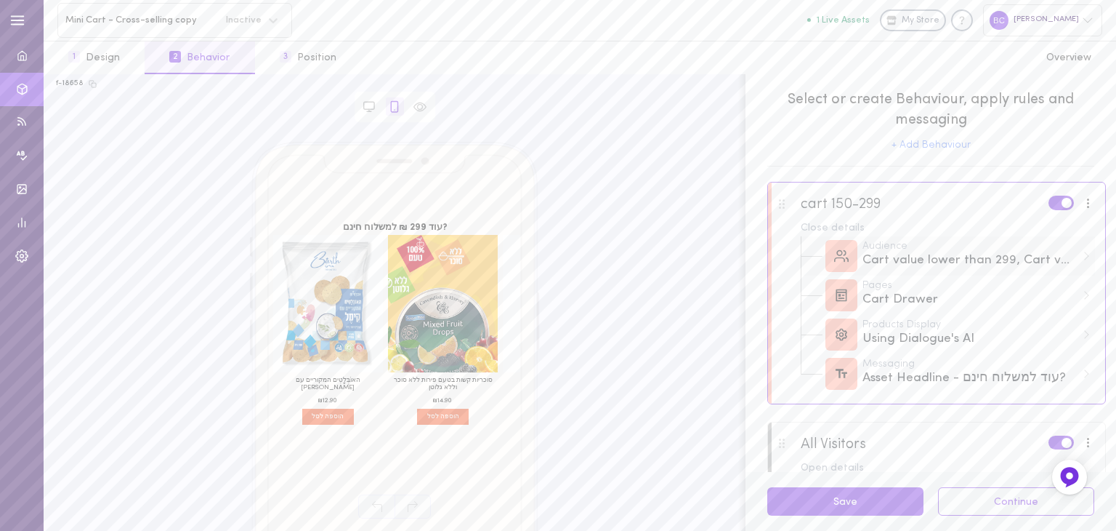
click at [1073, 257] on div "Audience Cart value lower than 299, Cart value higher than 150" at bounding box center [948, 255] width 294 height 39
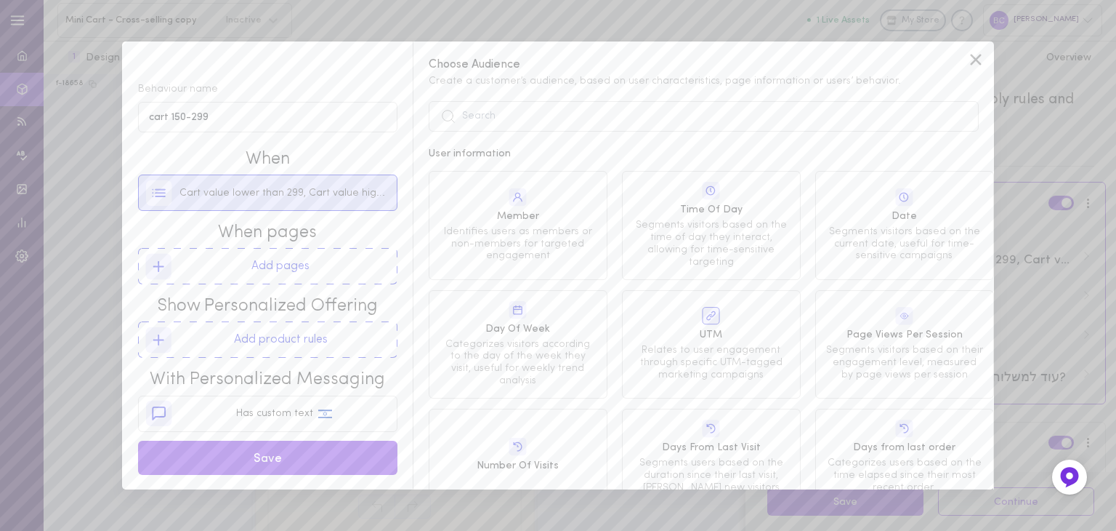
click at [254, 196] on span "Cart value lower than 299, Cart value higher than 150" at bounding box center [285, 193] width 210 height 15
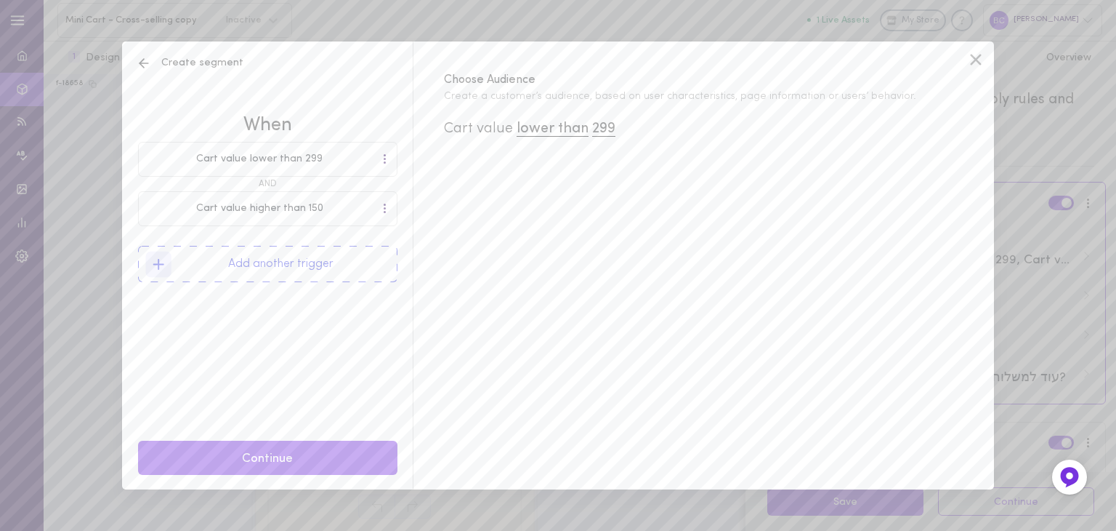
click at [148, 63] on line at bounding box center [144, 63] width 9 height 0
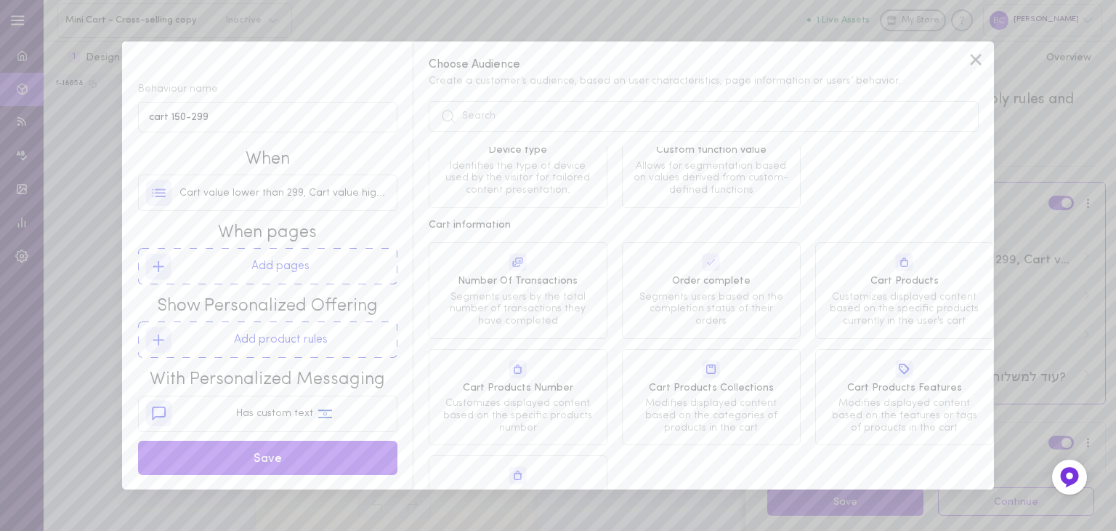
scroll to position [368, 0]
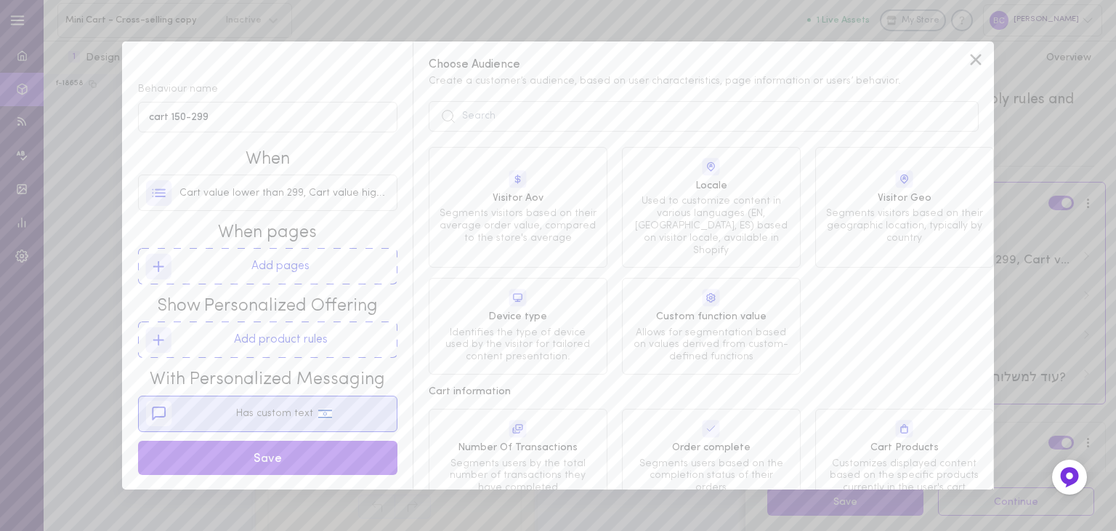
click at [265, 420] on div "Has custom text" at bounding box center [284, 413] width 96 height 15
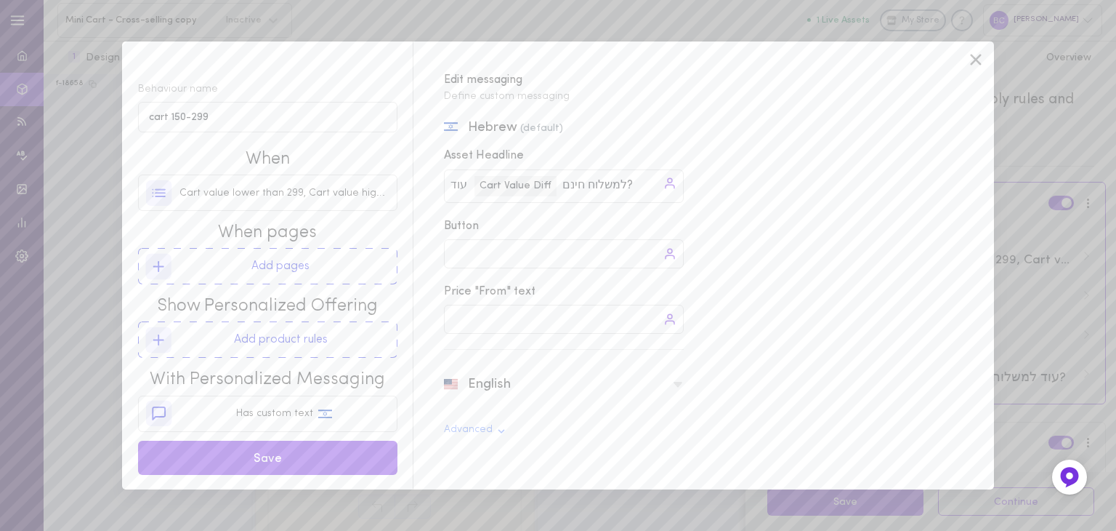
click at [977, 59] on icon at bounding box center [976, 59] width 11 height 11
